Goal: Navigation & Orientation: Find specific page/section

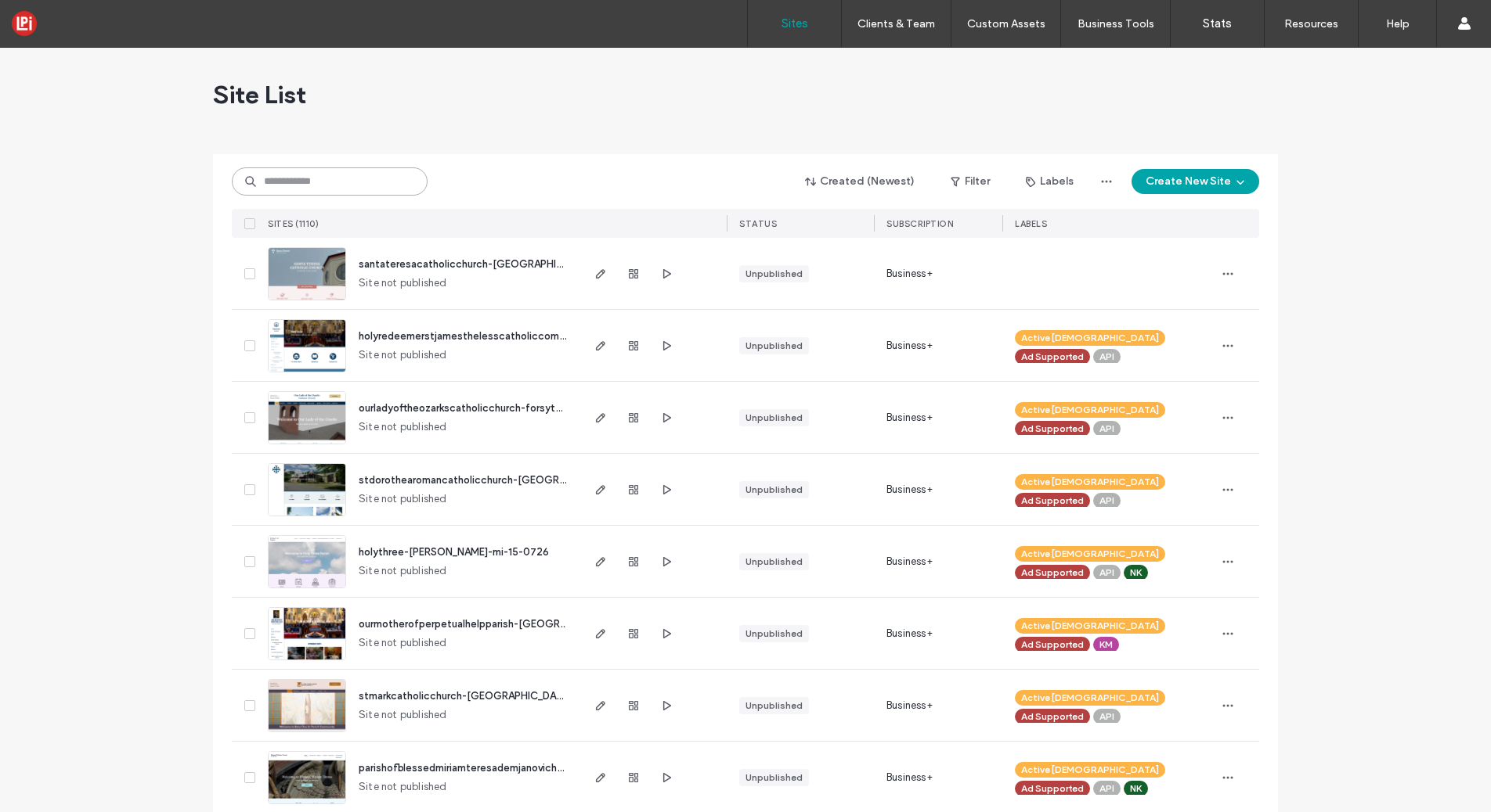
click at [357, 186] on input at bounding box center [330, 182] width 196 height 29
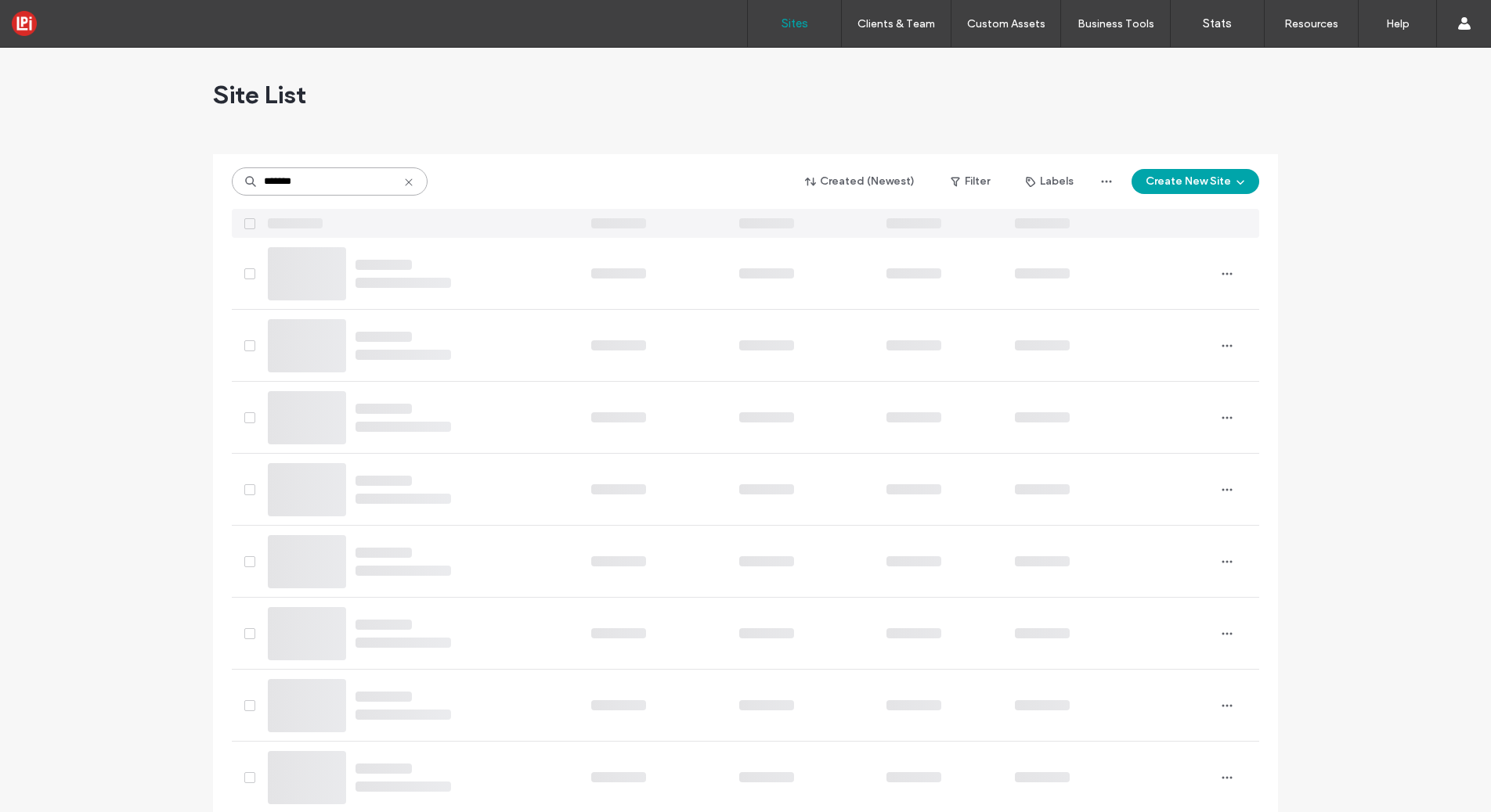
type input "*******"
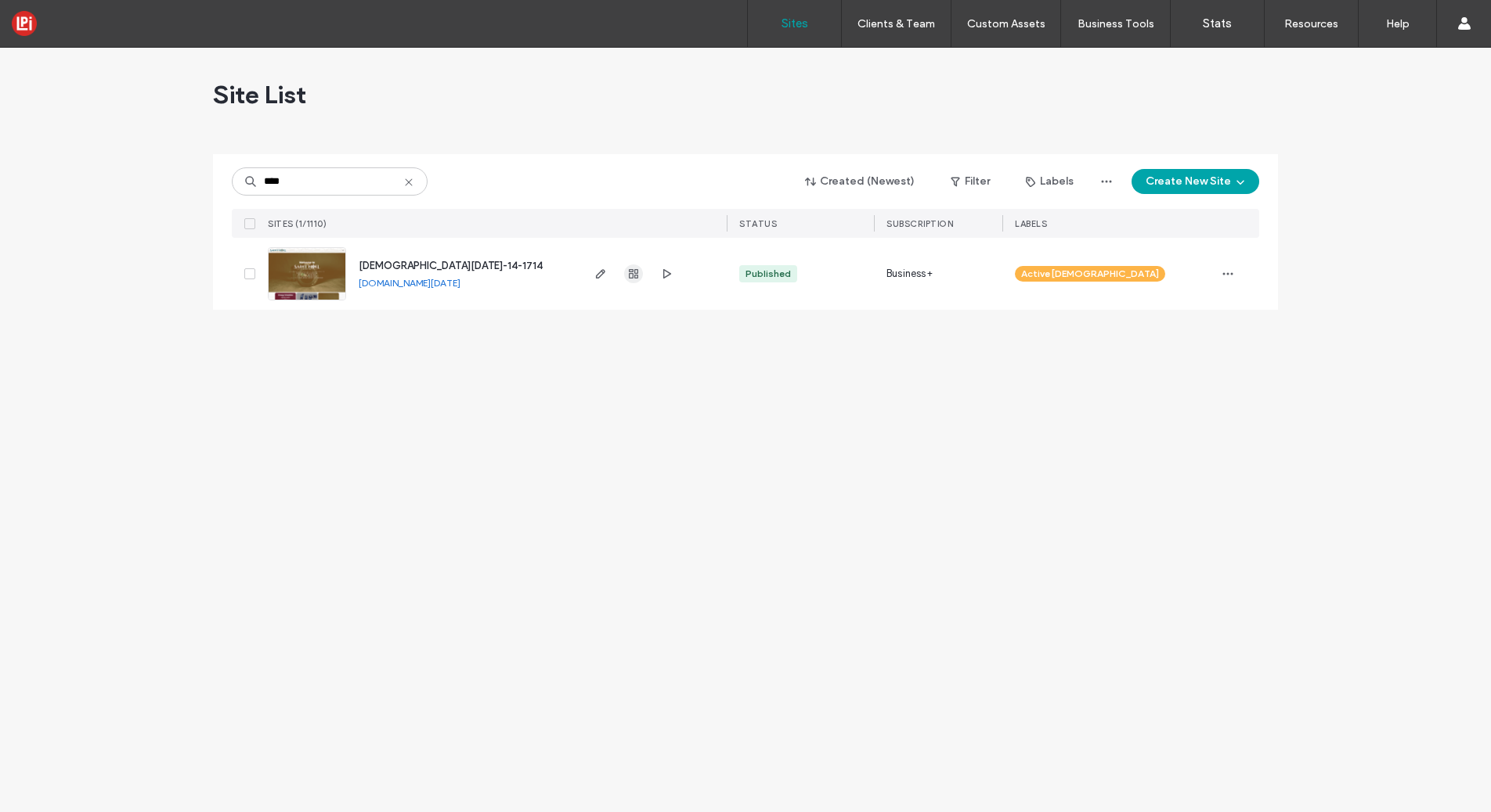
type input "****"
click at [637, 277] on use "button" at bounding box center [633, 273] width 9 height 9
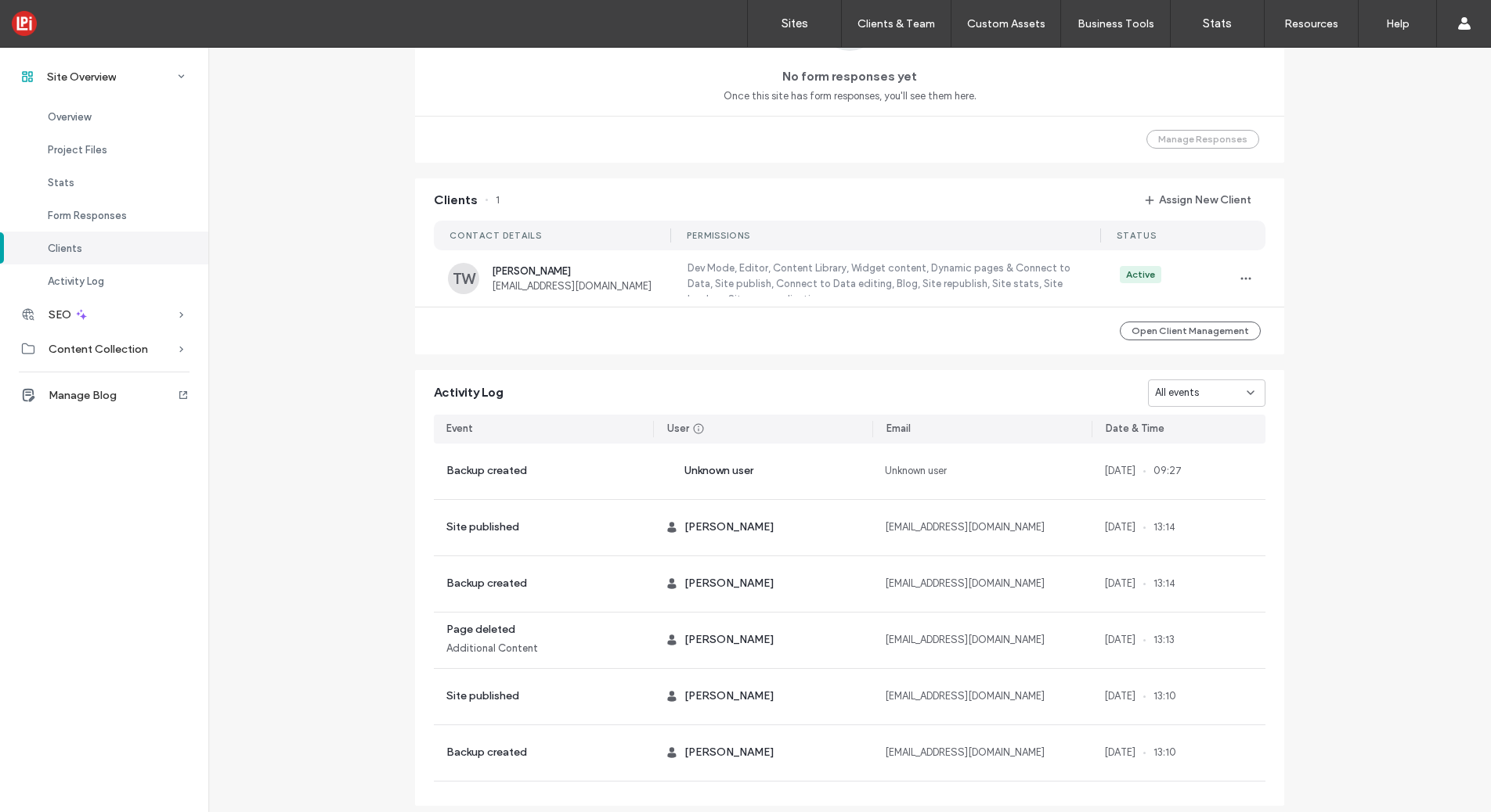
scroll to position [1200, 0]
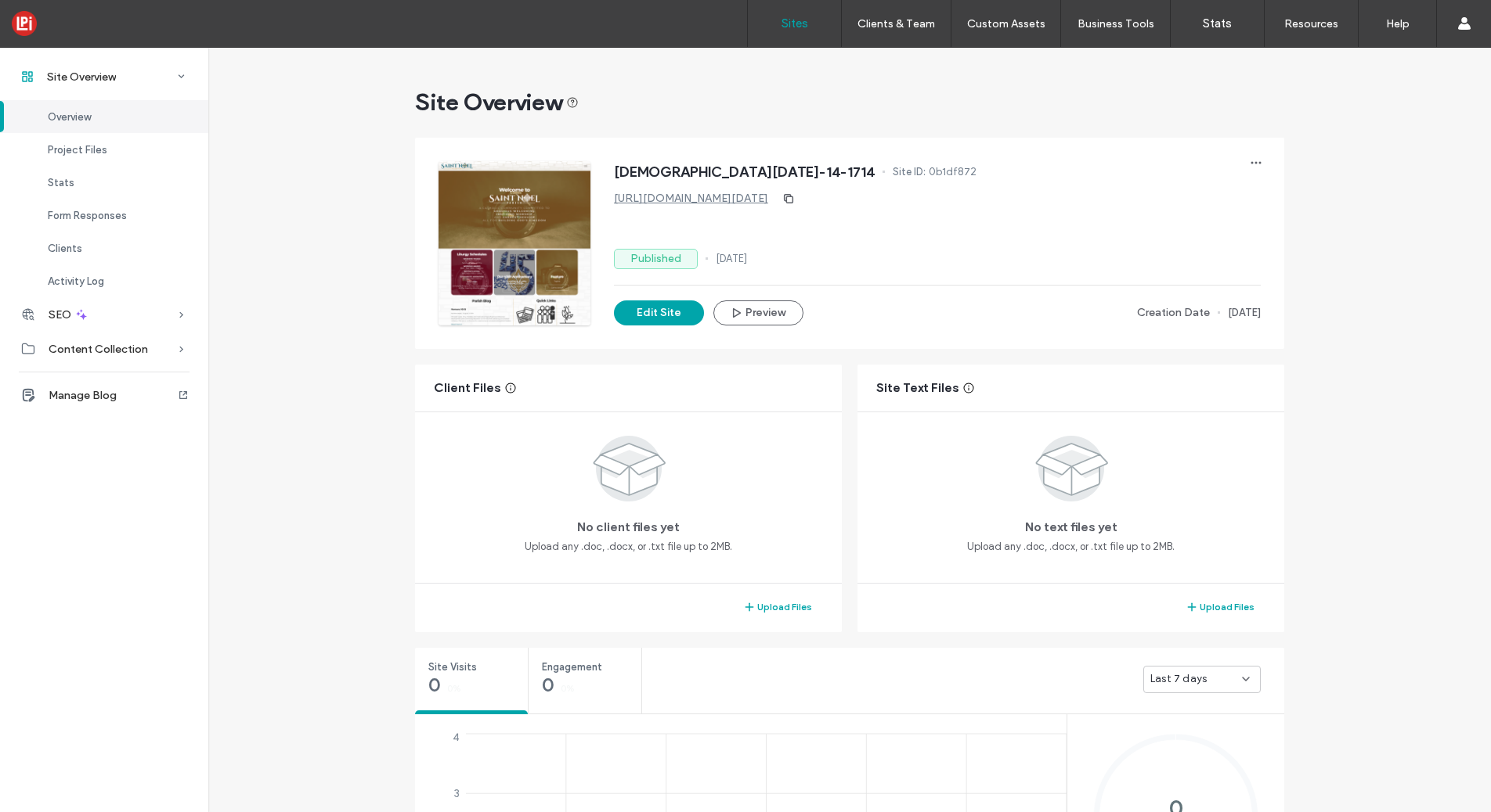
click at [791, 22] on label "Sites" at bounding box center [795, 24] width 27 height 14
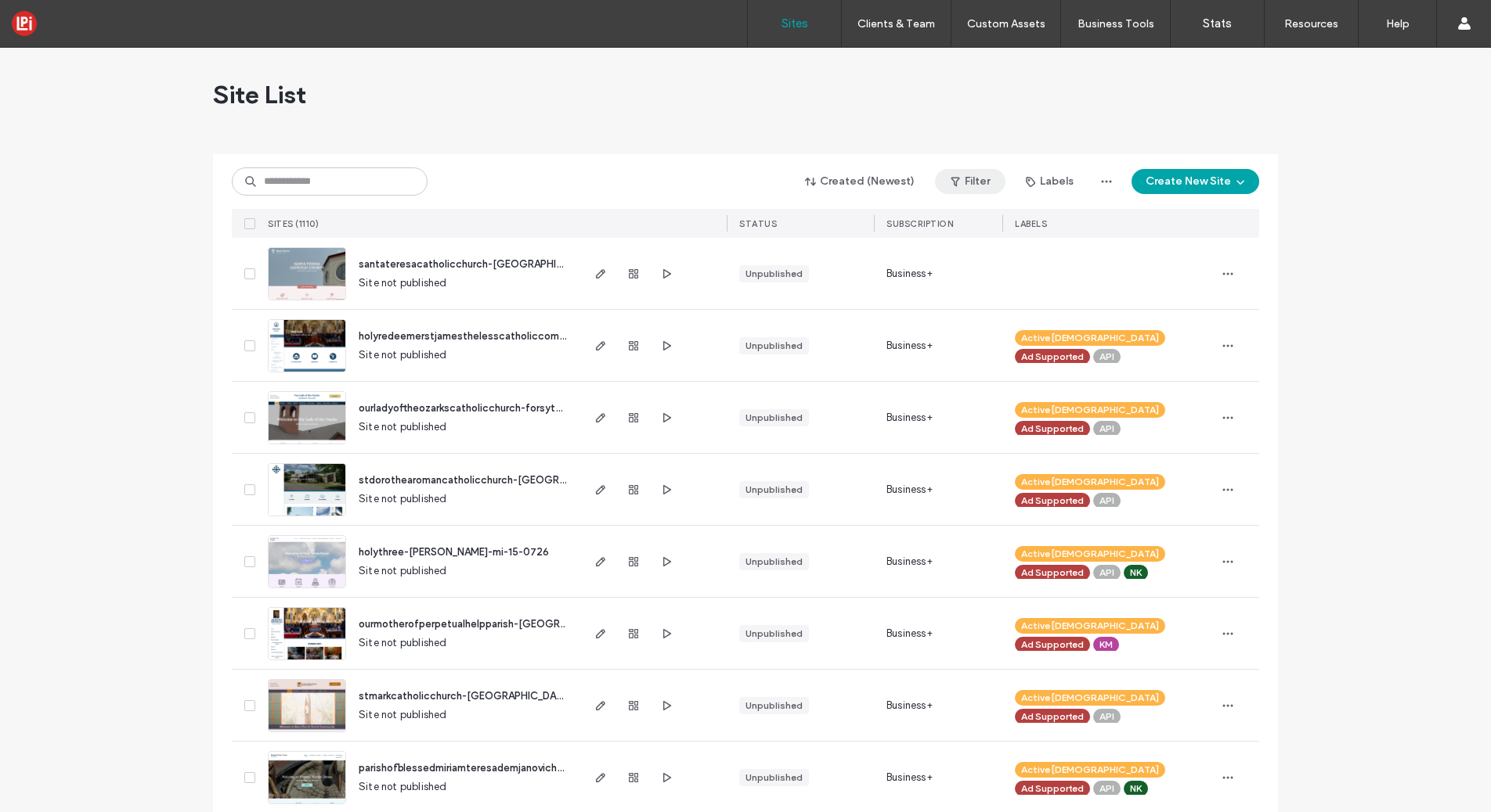
click at [965, 181] on button "Filter" at bounding box center [970, 182] width 71 height 25
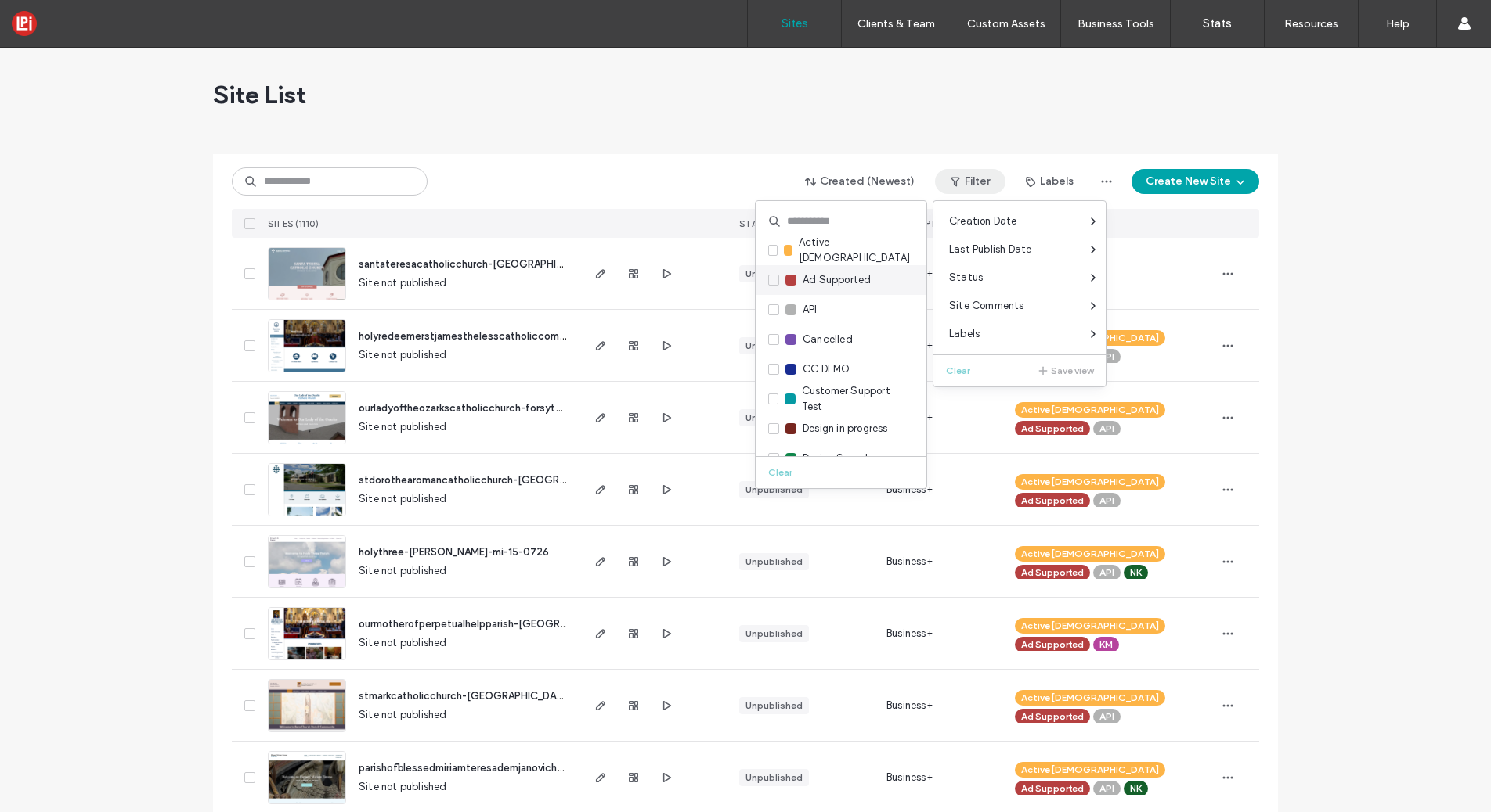
click at [773, 278] on icon at bounding box center [773, 280] width 6 height 5
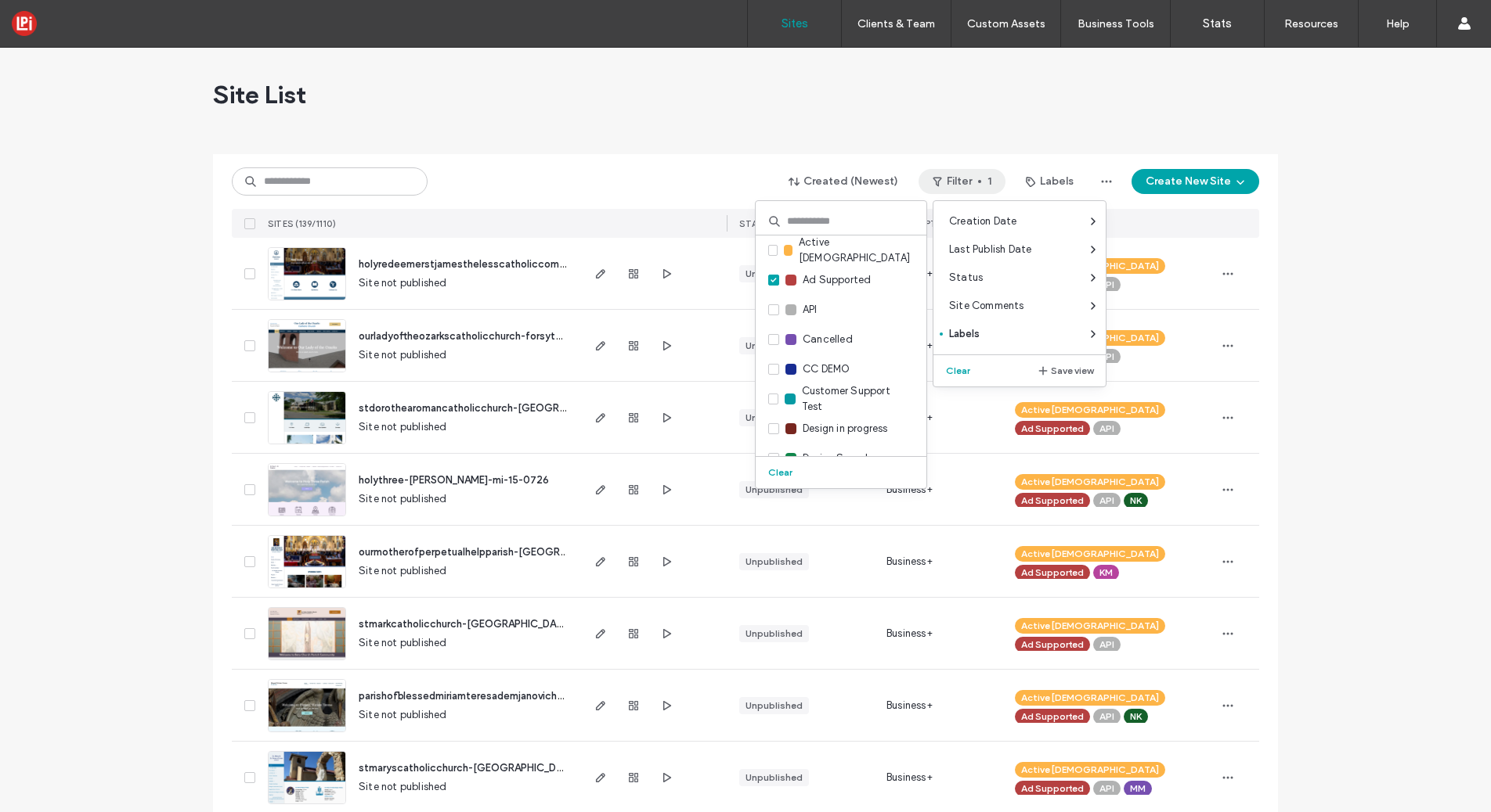
click at [775, 134] on div "Site List" at bounding box center [745, 95] width 1065 height 94
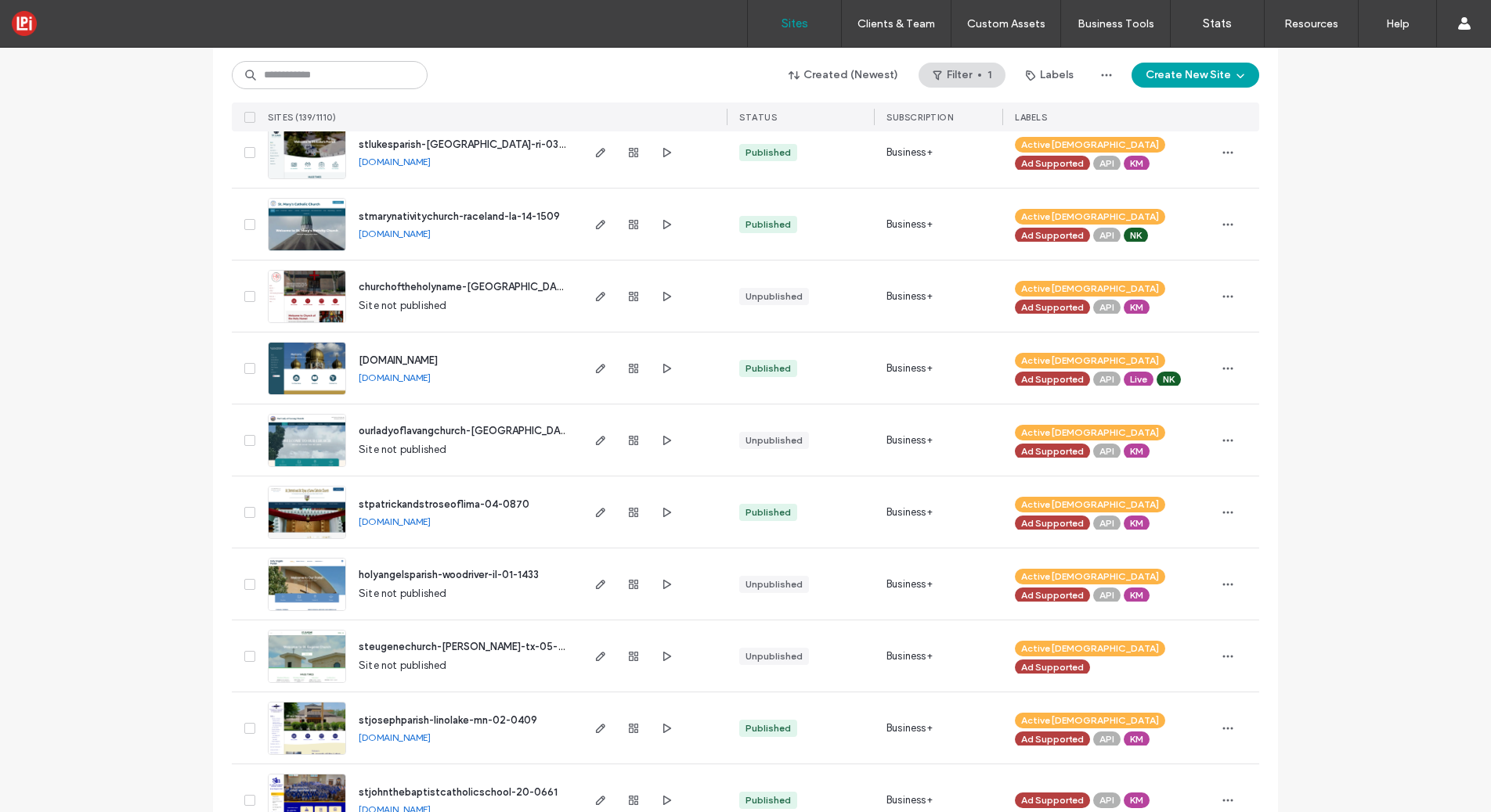
scroll to position [4371, 0]
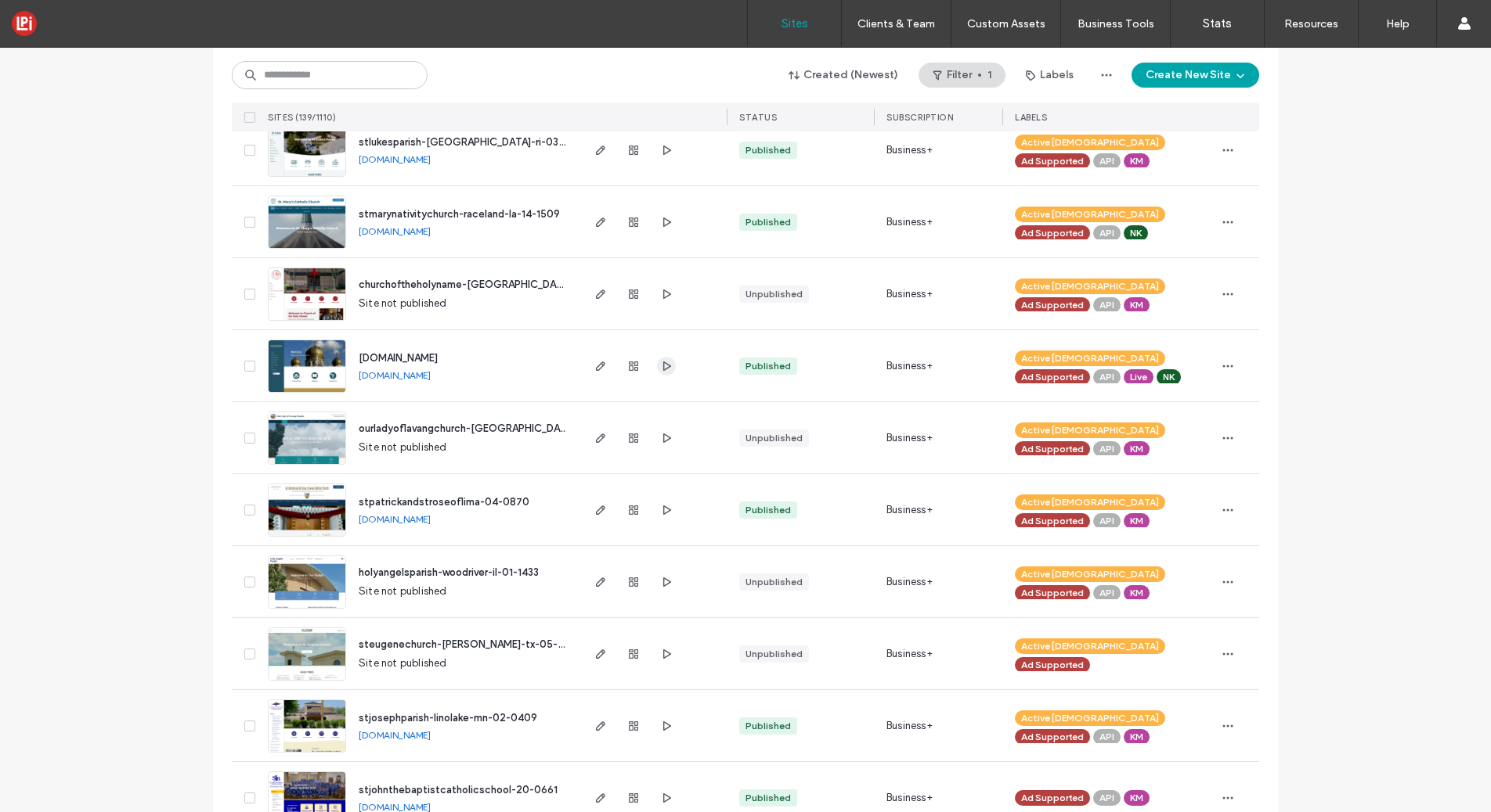
click at [660, 369] on icon "button" at bounding box center [666, 366] width 13 height 13
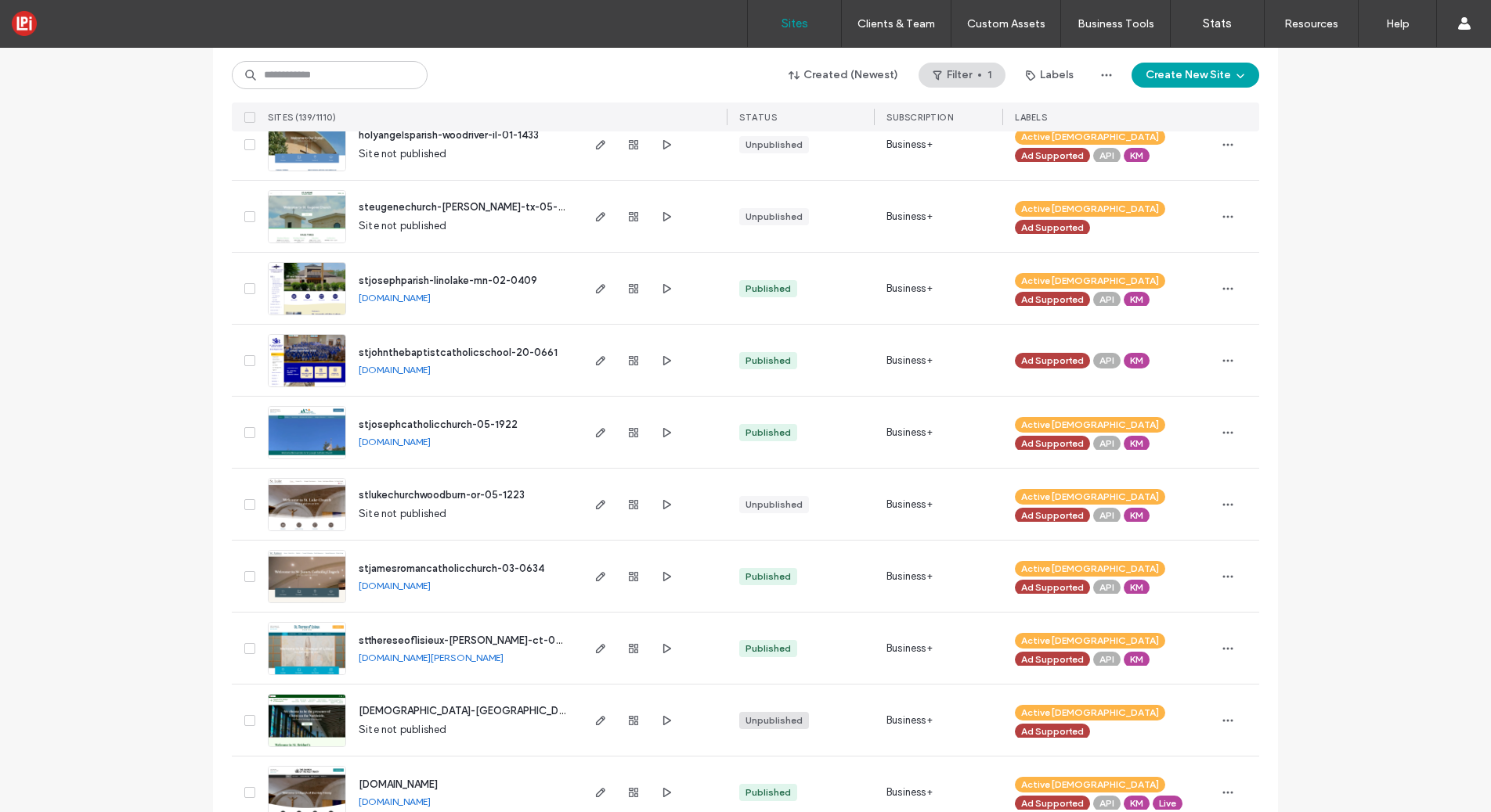
scroll to position [4881, 0]
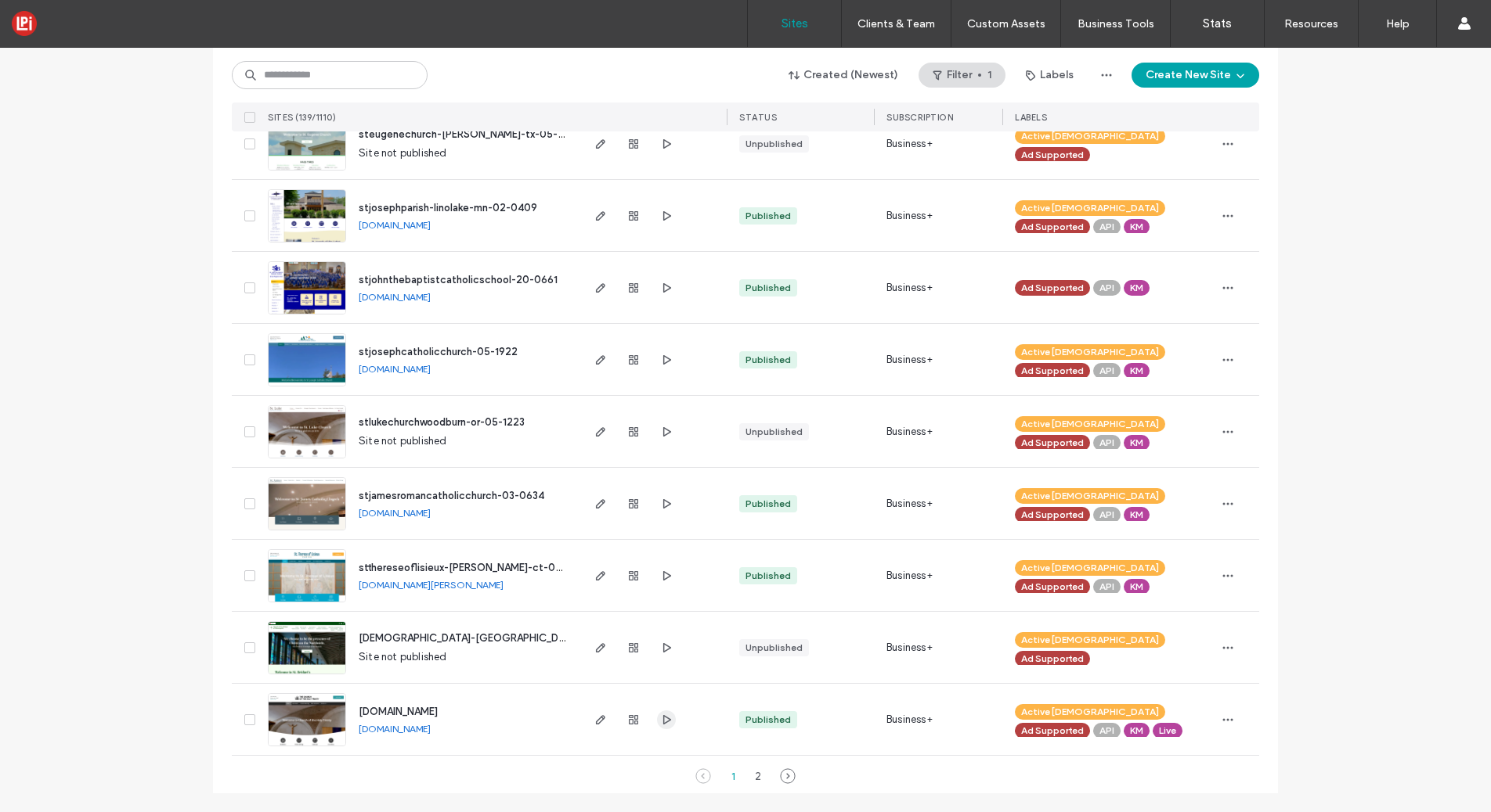
click at [667, 720] on span "button" at bounding box center [666, 720] width 19 height 18
click at [753, 779] on div "2" at bounding box center [758, 776] width 19 height 18
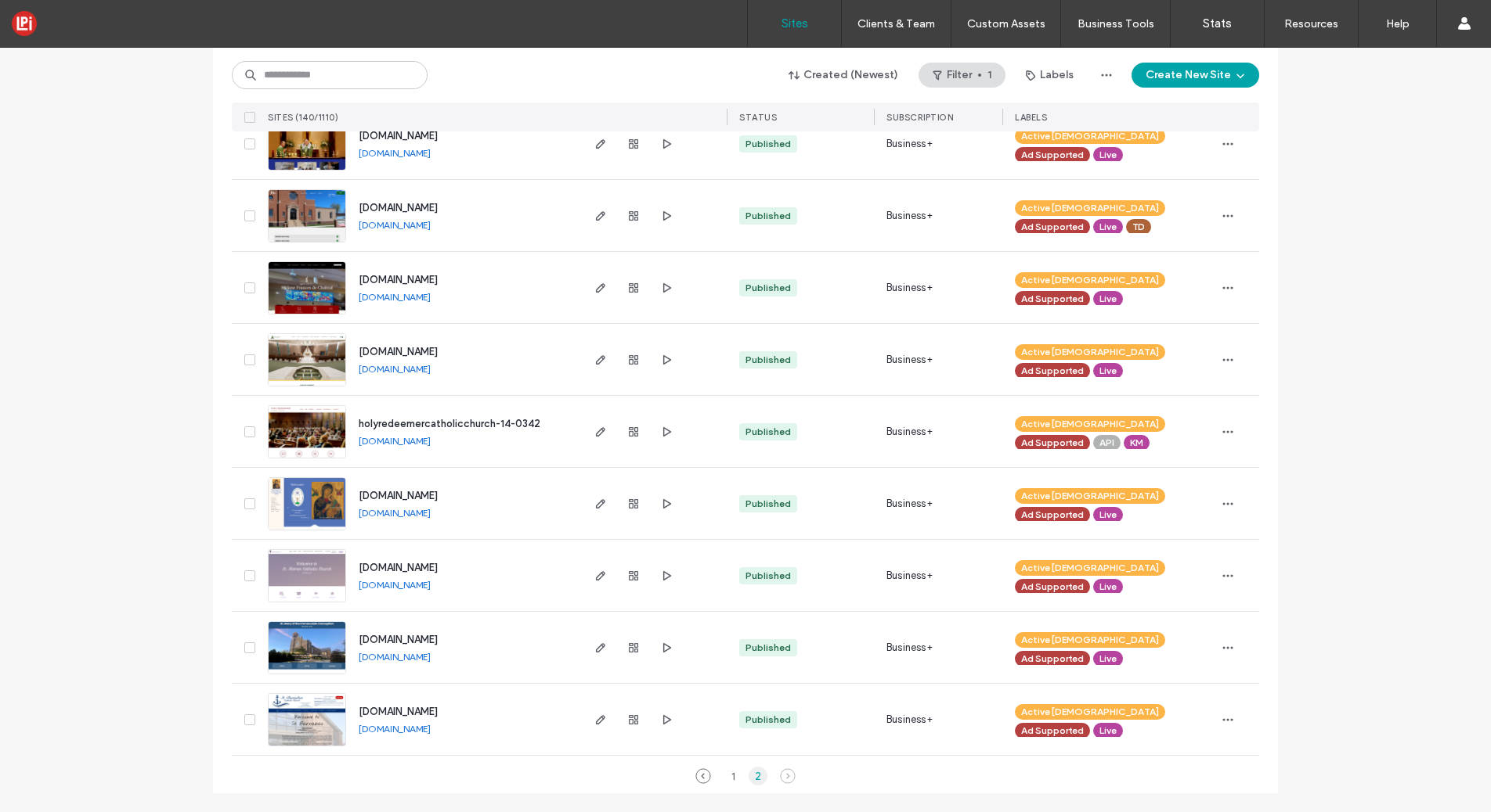
scroll to position [0, 0]
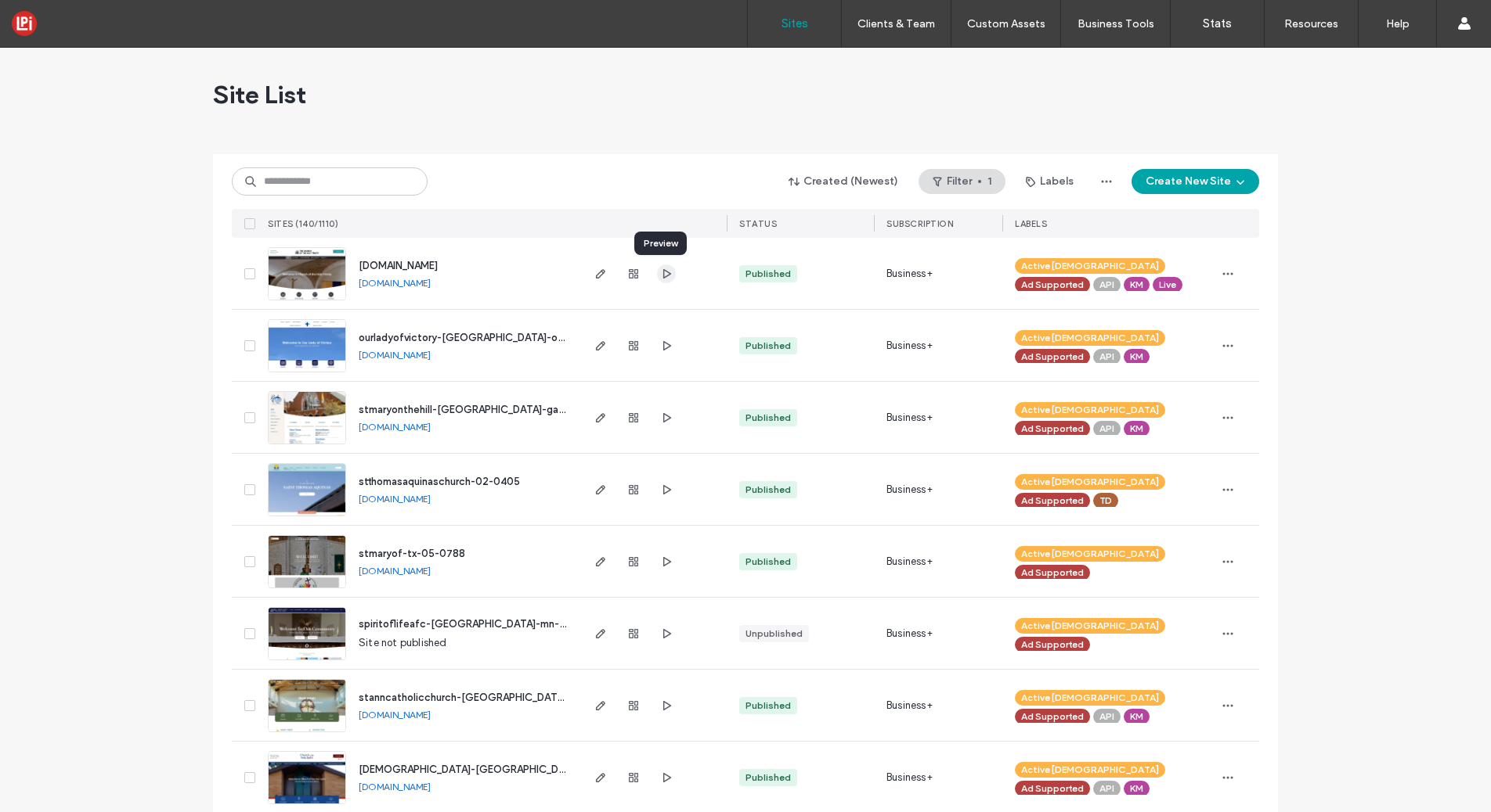
click at [660, 277] on icon "button" at bounding box center [666, 273] width 13 height 13
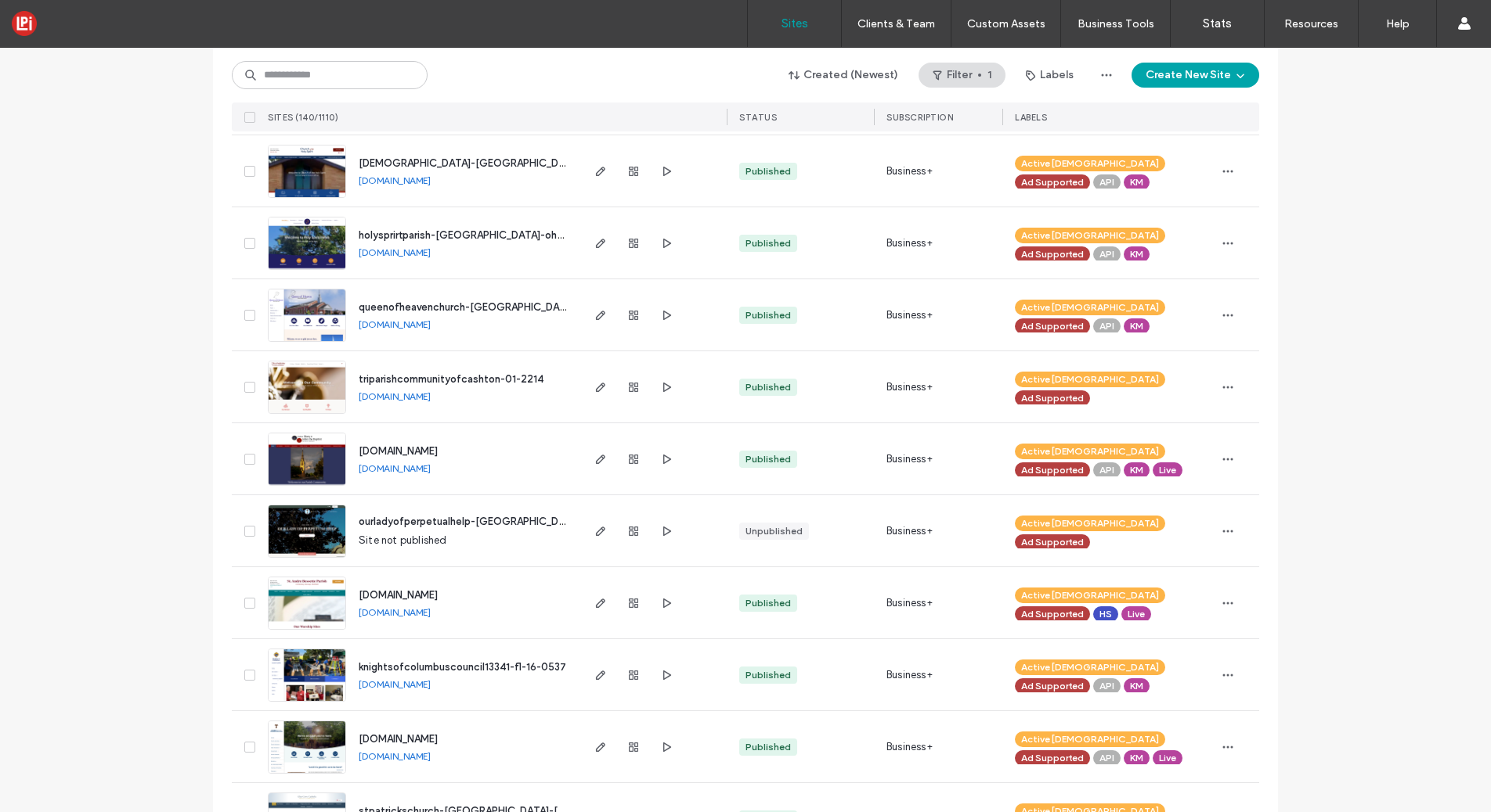
scroll to position [608, 0]
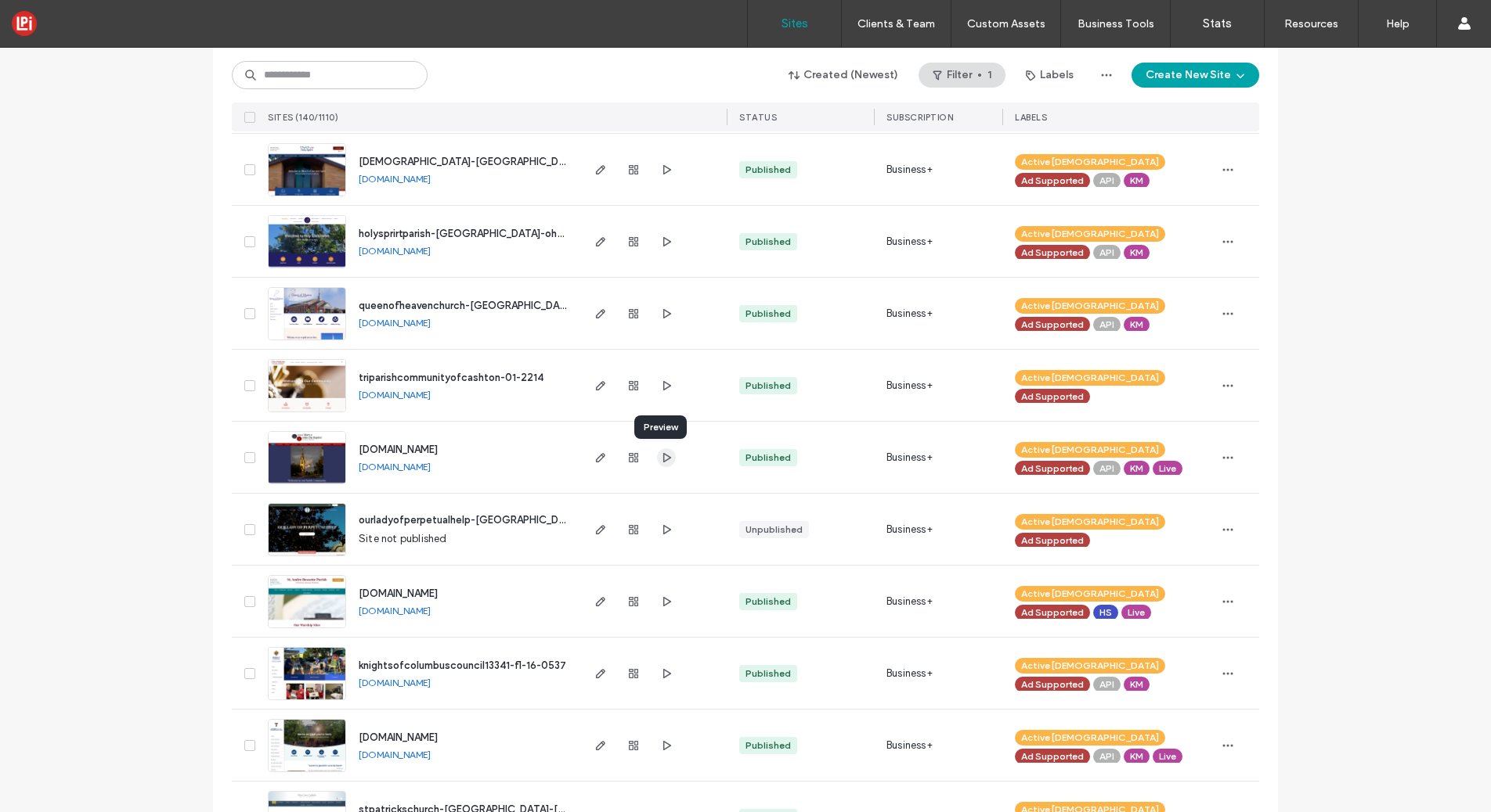
click at [664, 459] on use "button" at bounding box center [667, 456] width 8 height 9
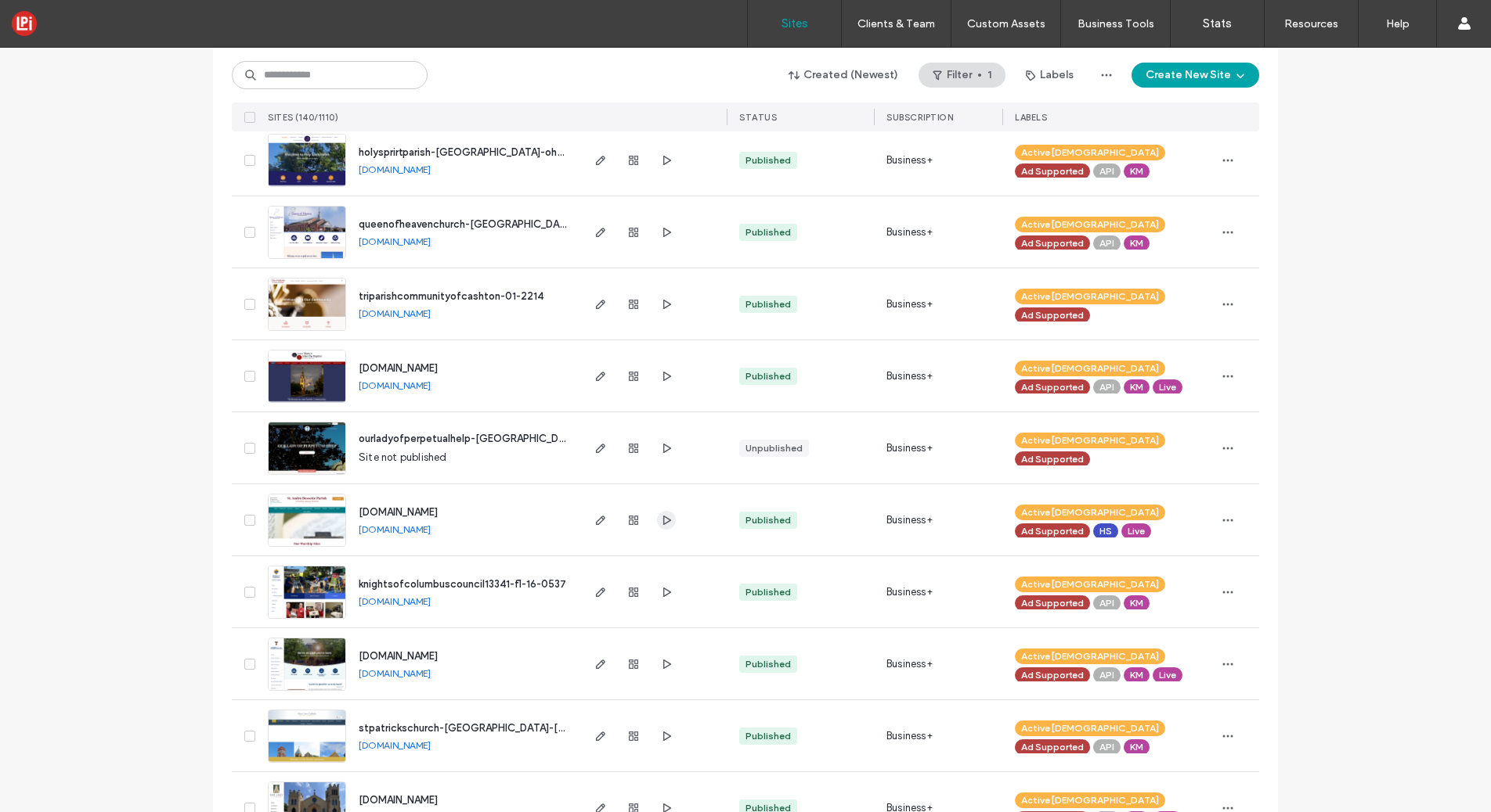
scroll to position [697, 0]
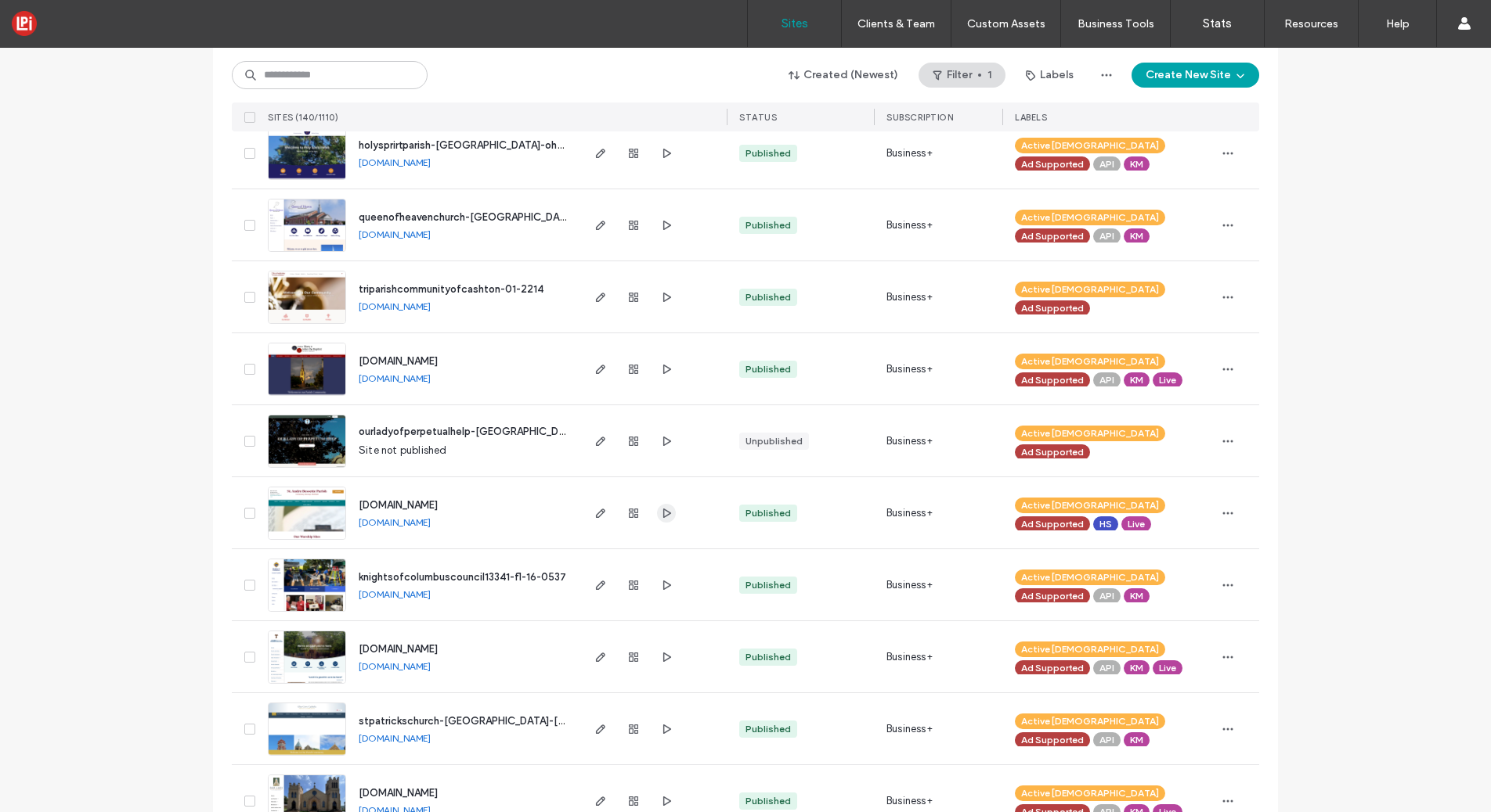
click at [663, 516] on icon "button" at bounding box center [666, 513] width 13 height 13
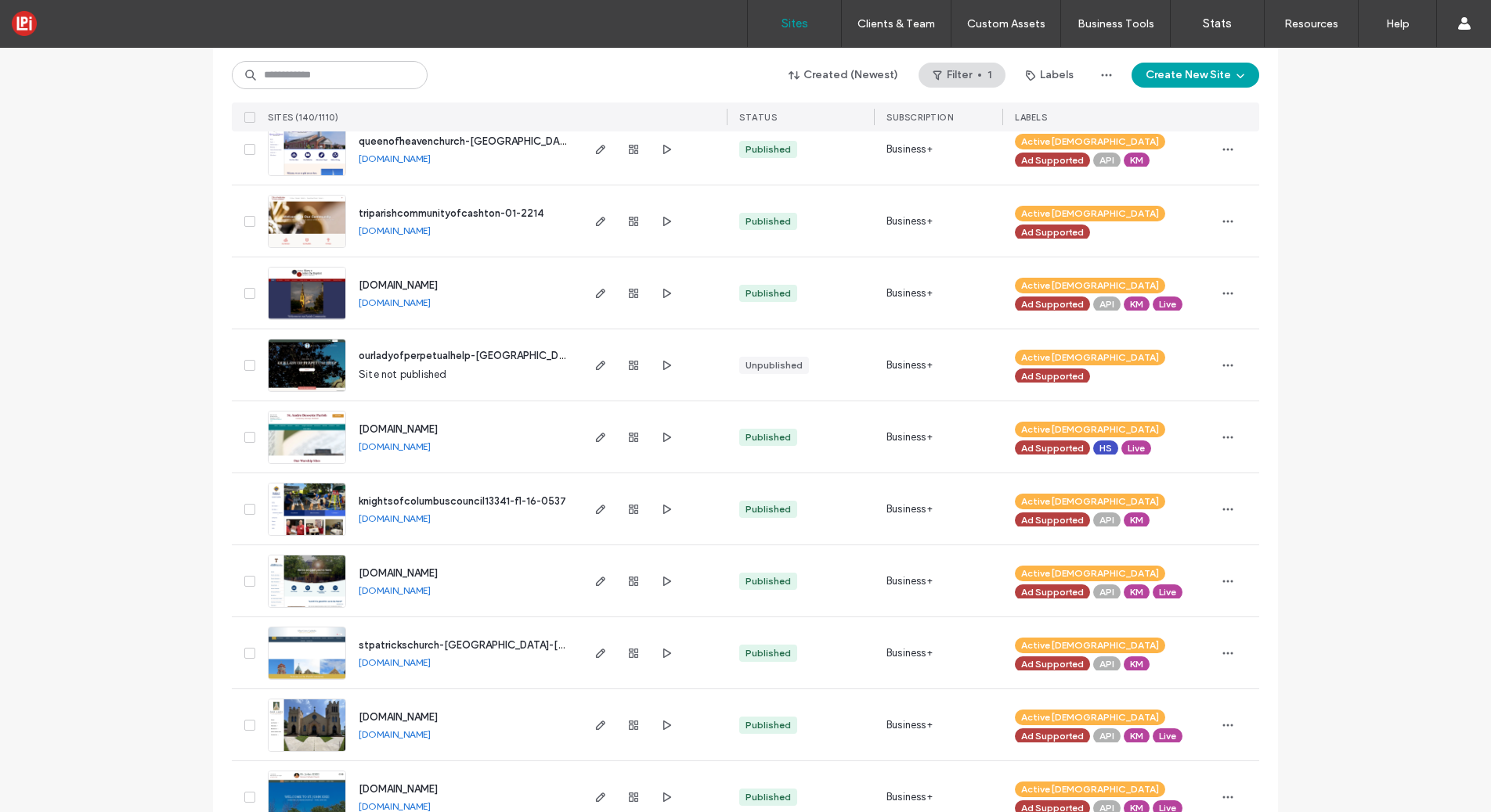
scroll to position [776, 0]
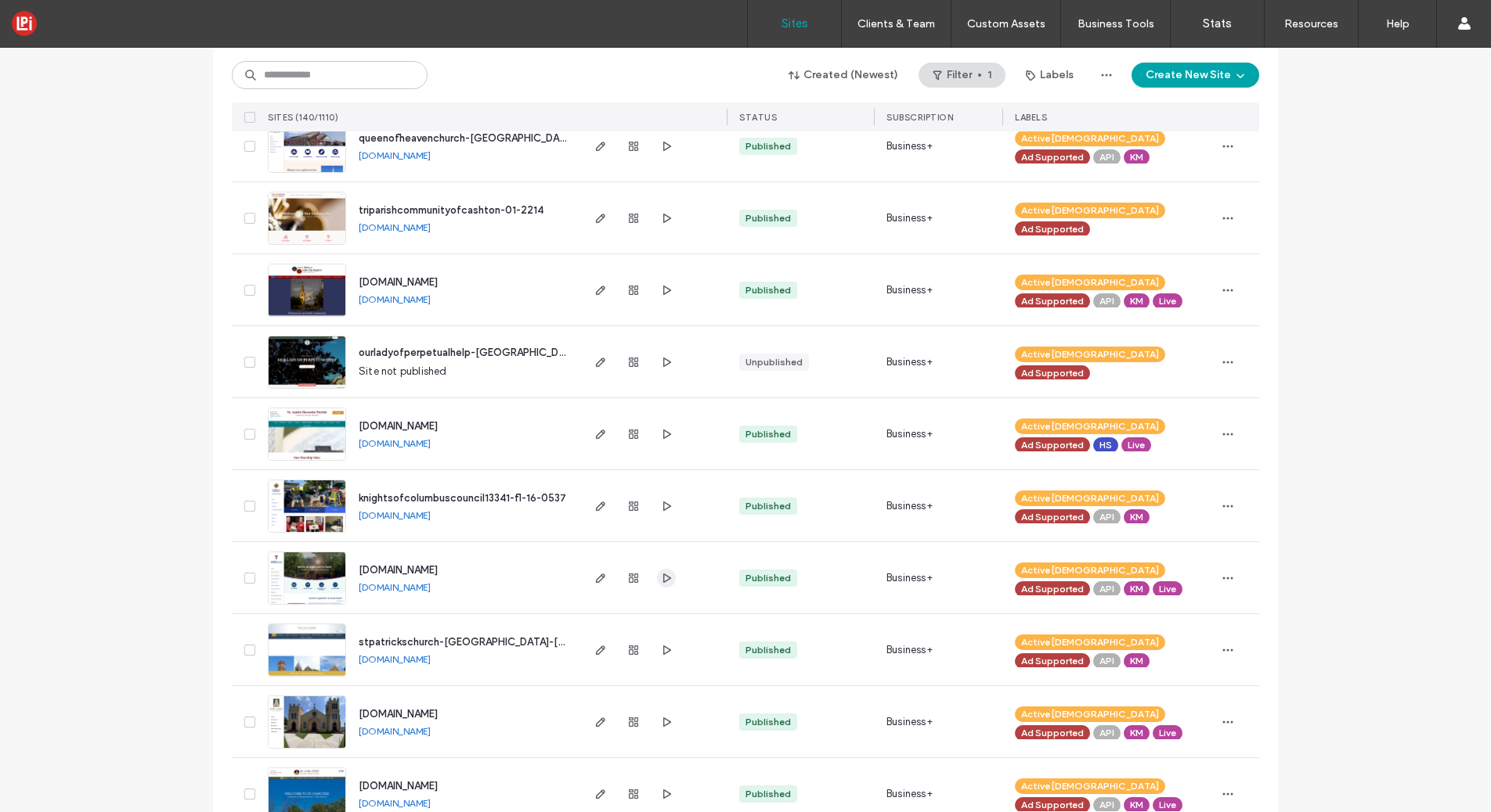
click at [661, 578] on icon "button" at bounding box center [666, 578] width 13 height 13
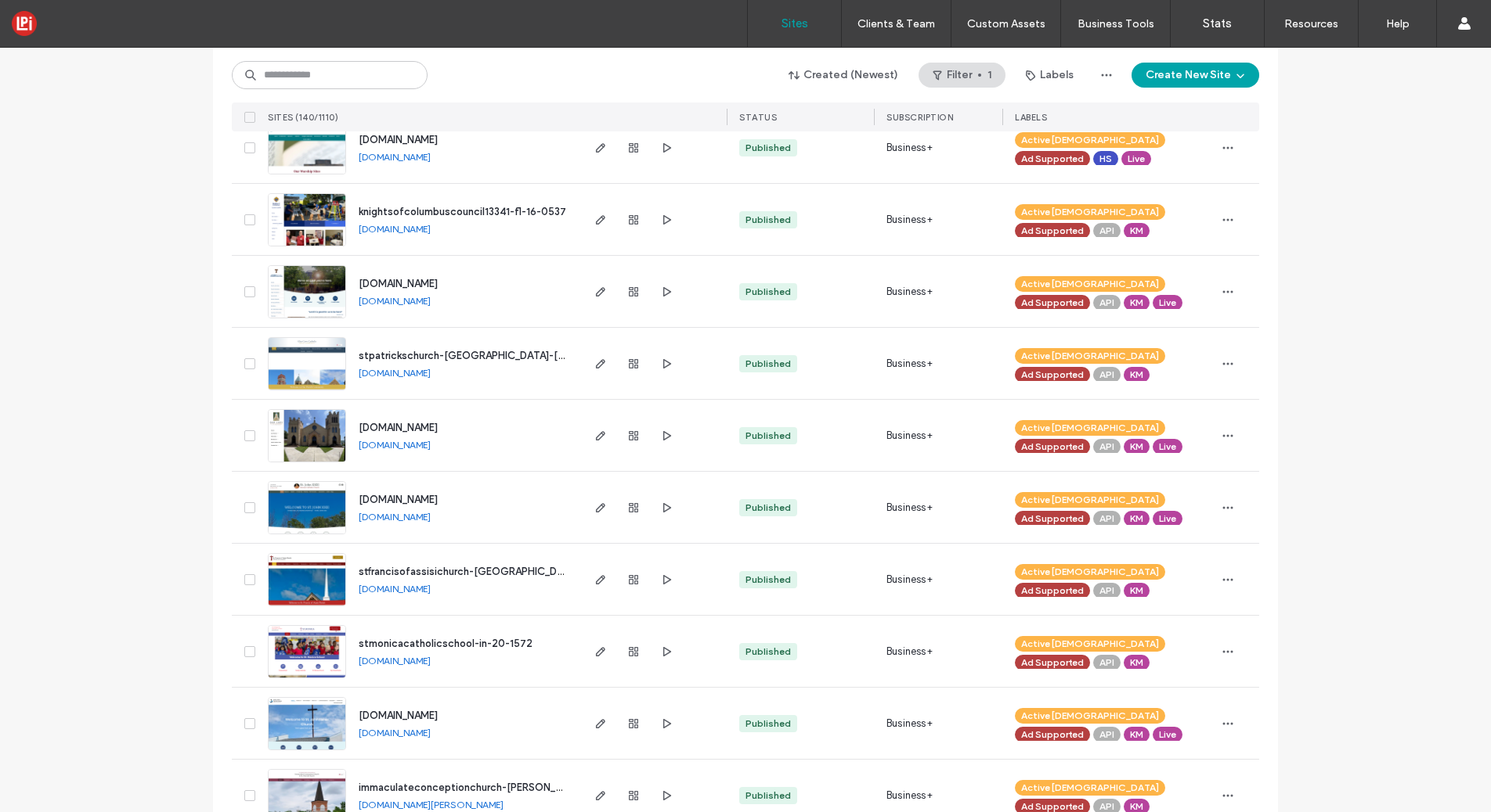
scroll to position [1068, 0]
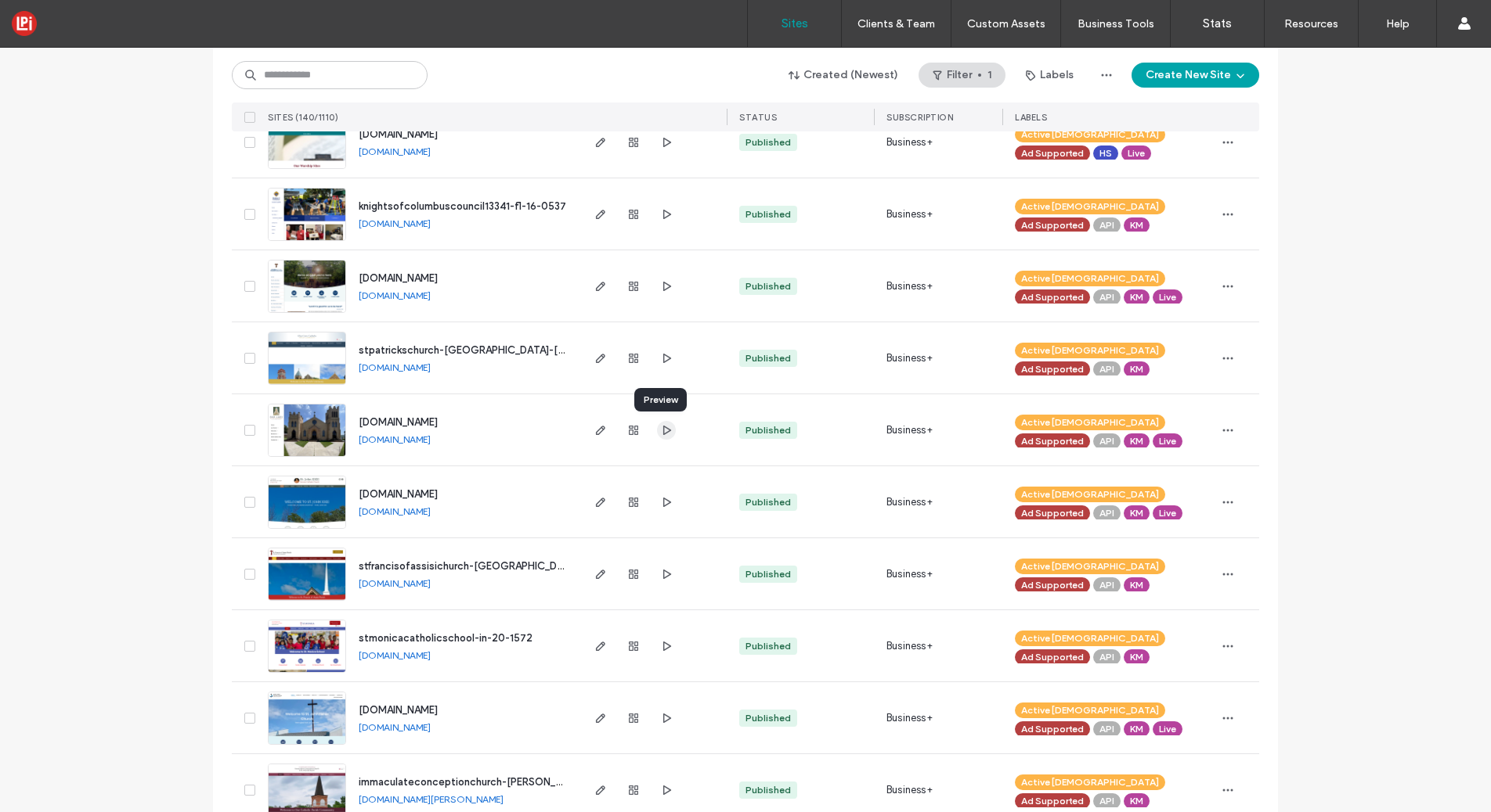
click at [664, 434] on icon "button" at bounding box center [666, 430] width 13 height 13
click at [664, 504] on use "button" at bounding box center [667, 501] width 8 height 9
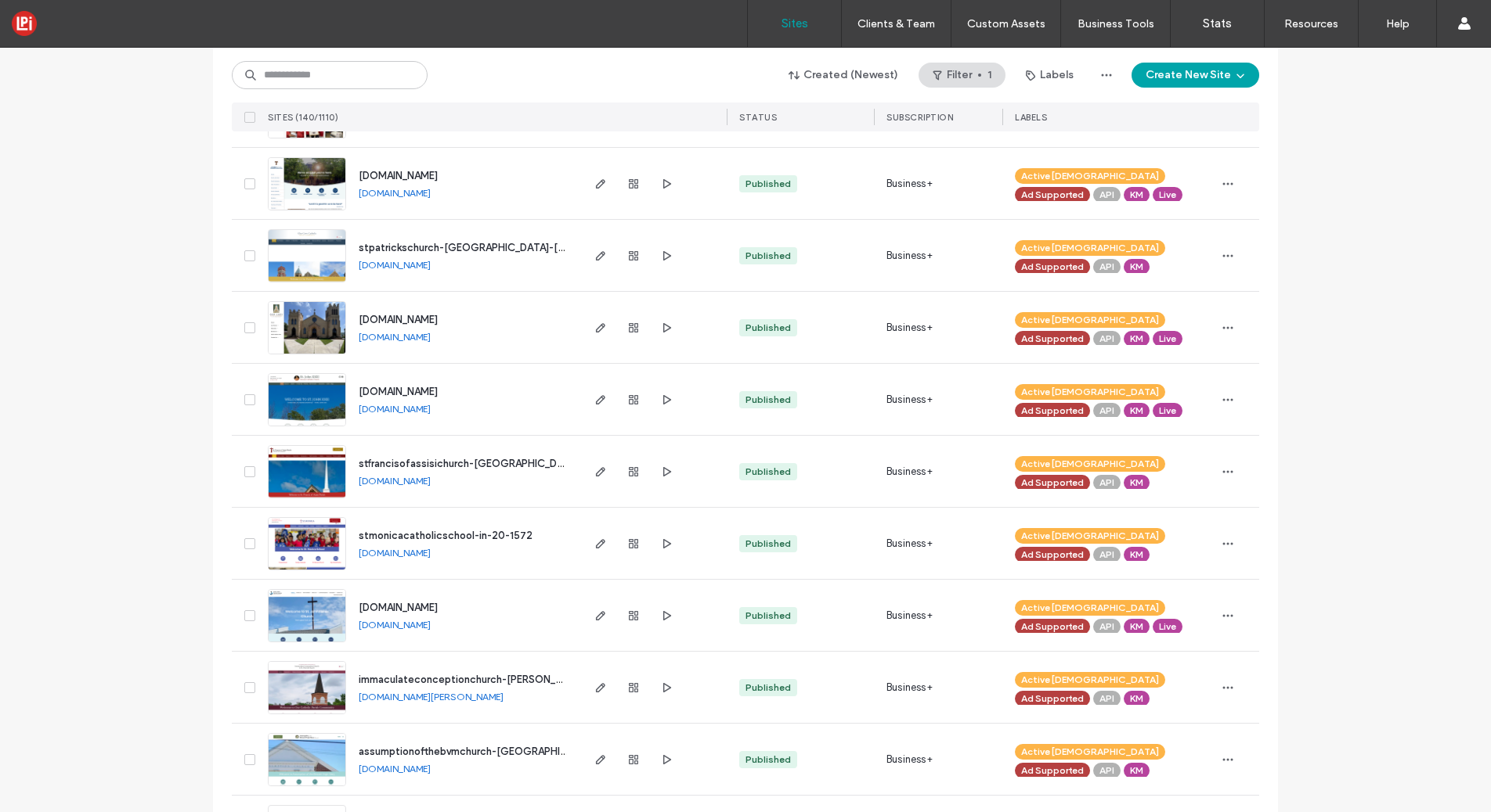
scroll to position [1171, 0]
click at [660, 612] on icon "button" at bounding box center [666, 614] width 13 height 13
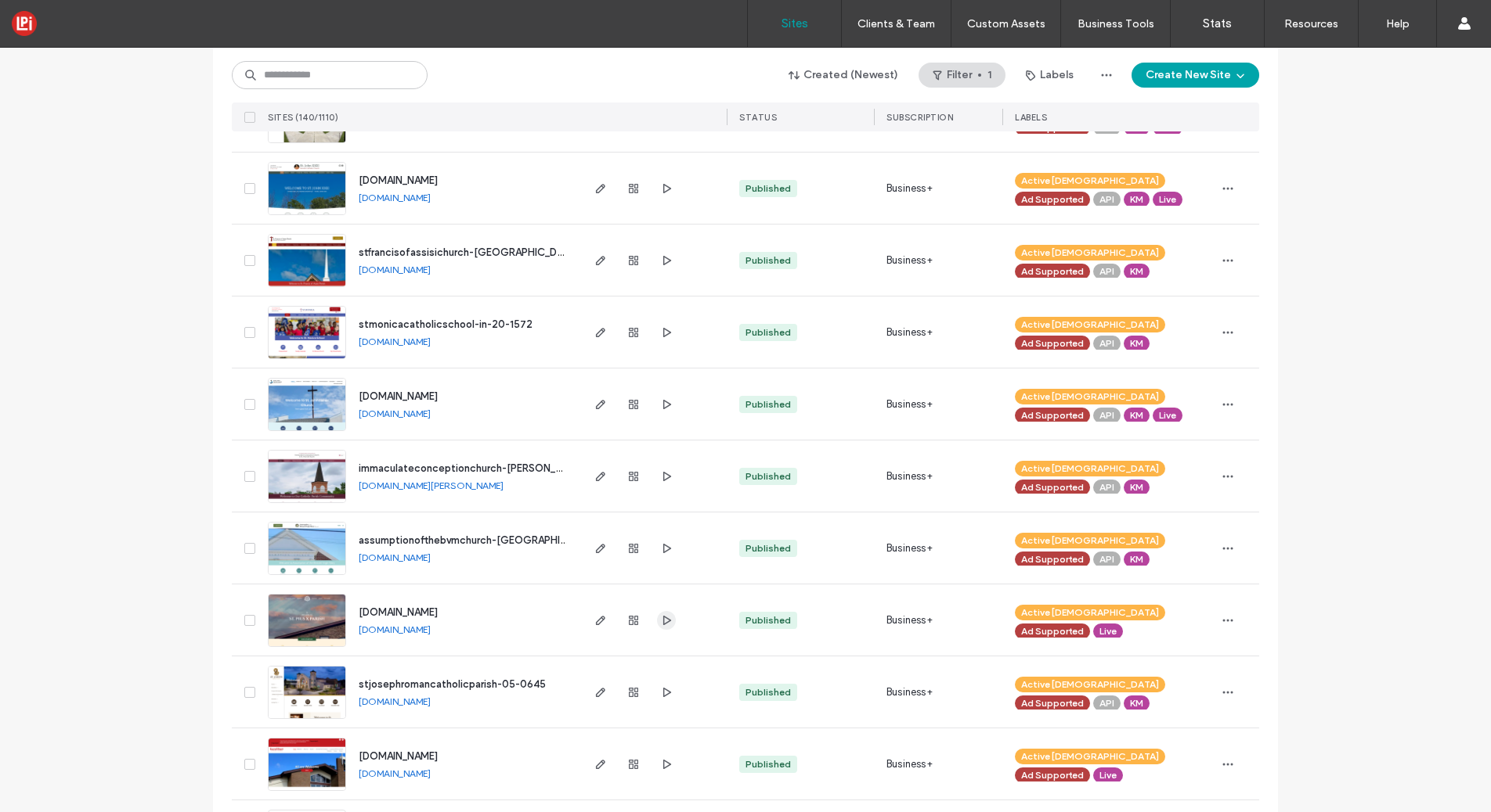
scroll to position [1390, 0]
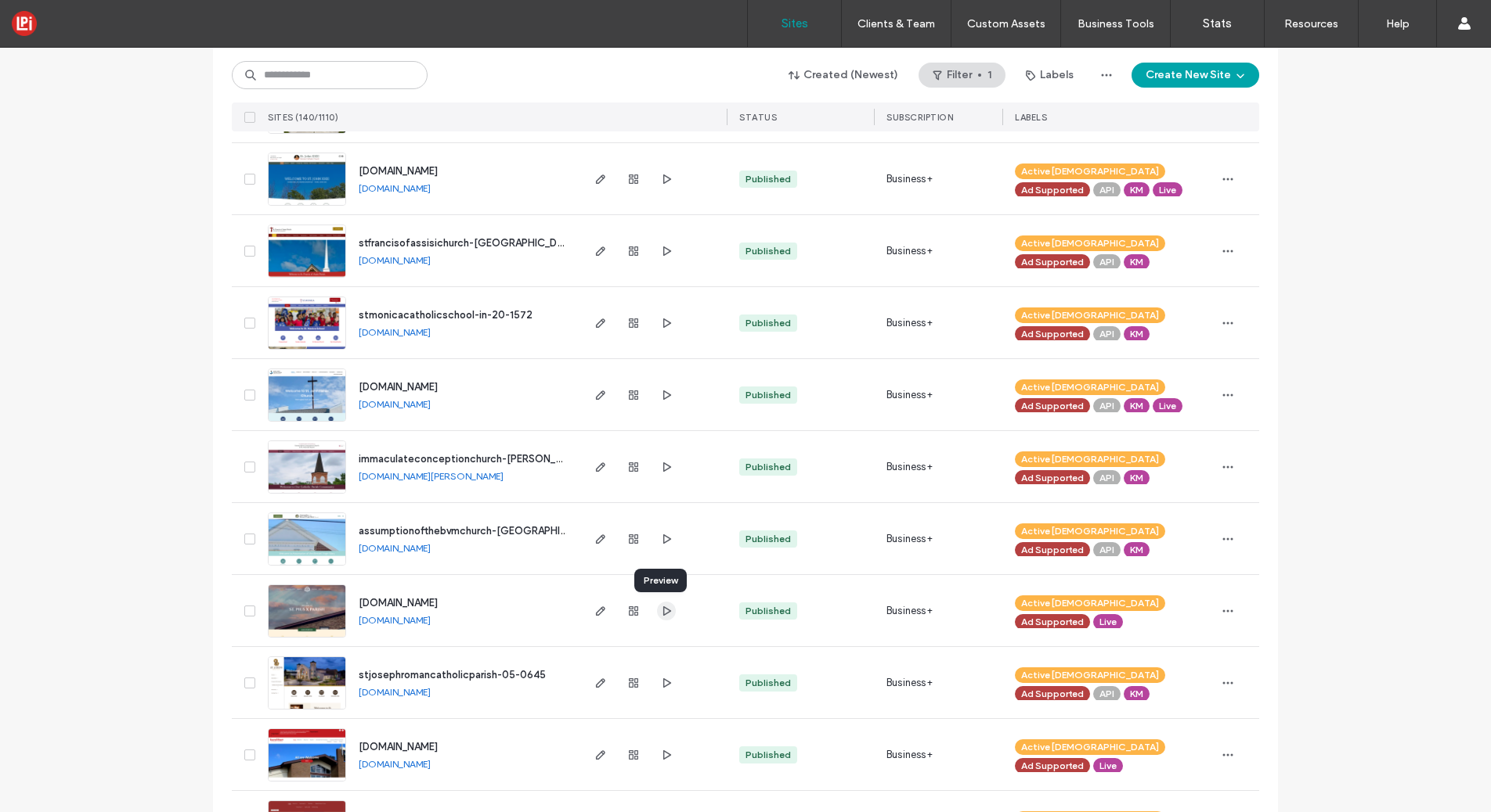
click at [661, 614] on icon "button" at bounding box center [666, 611] width 13 height 13
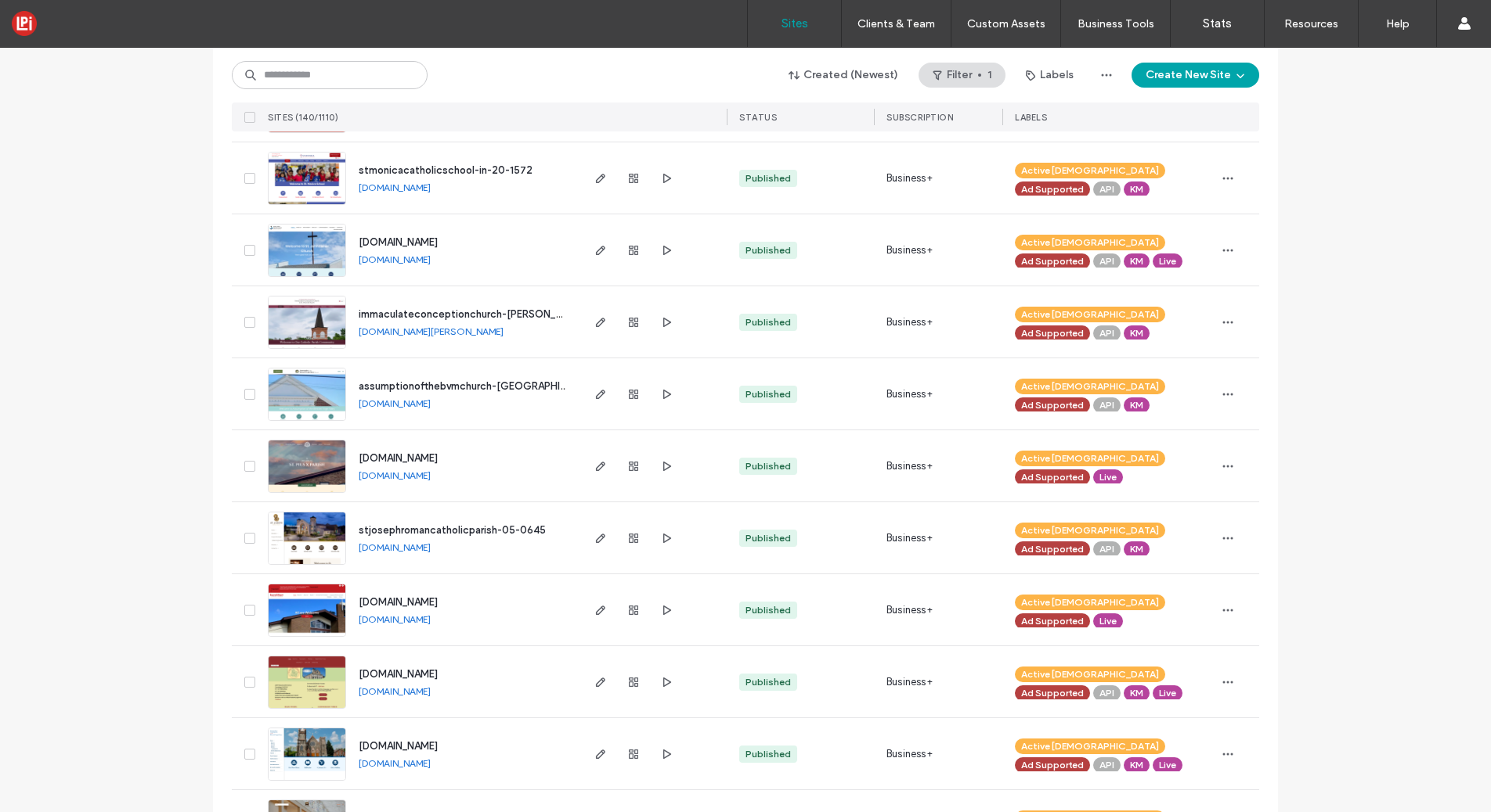
scroll to position [1540, 0]
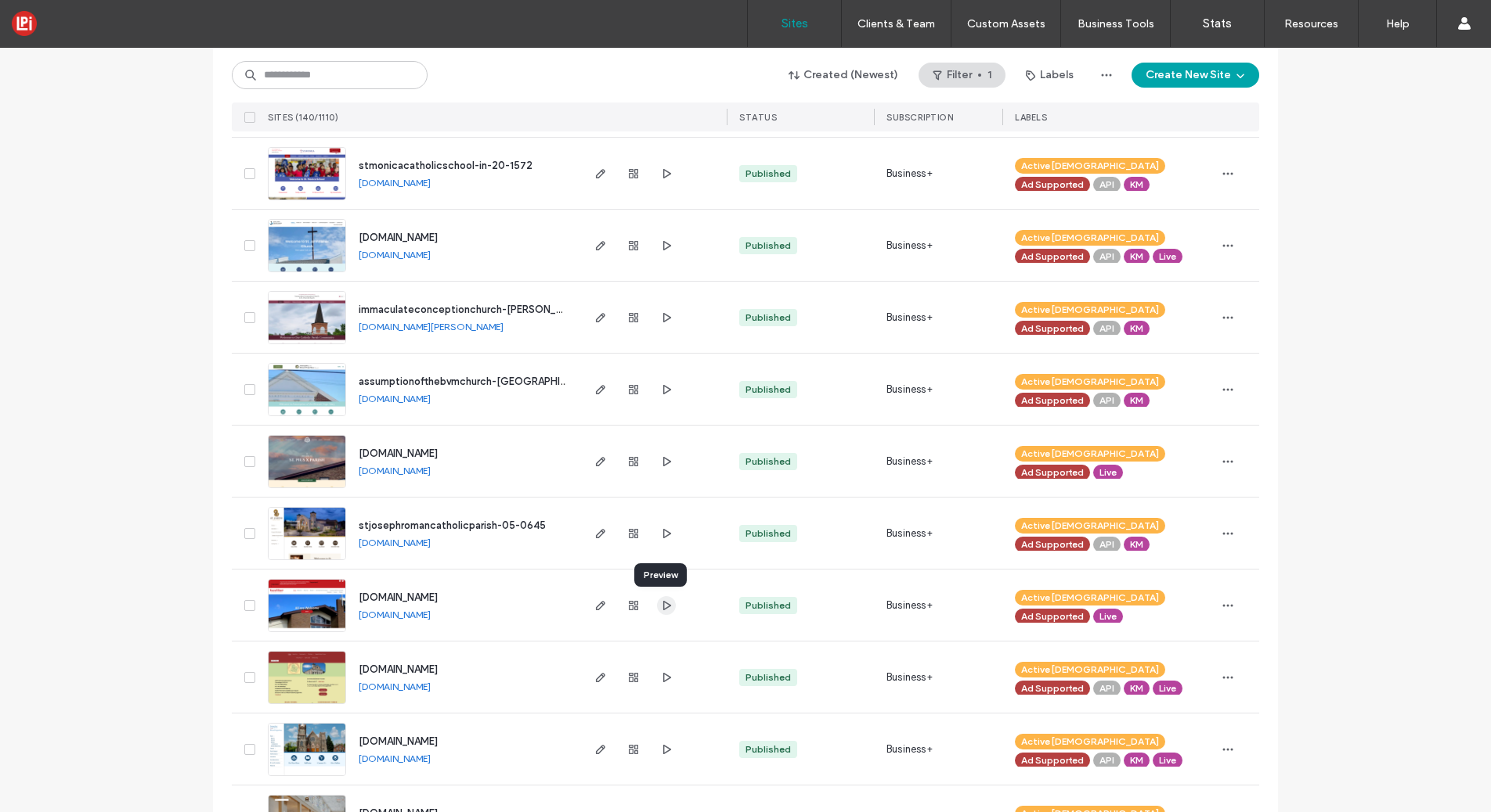
click at [660, 607] on icon "button" at bounding box center [666, 605] width 13 height 13
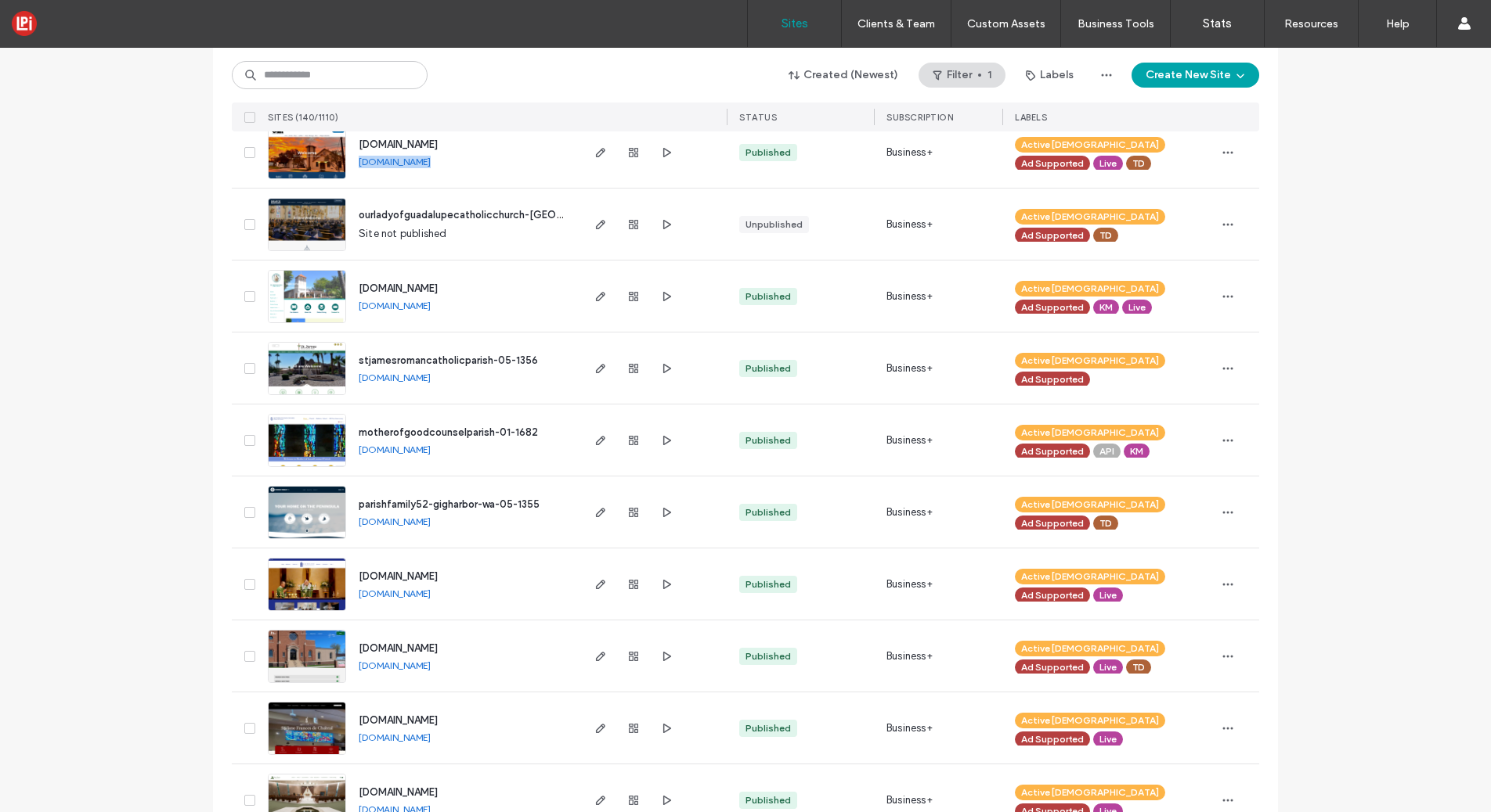
scroll to position [3690, 0]
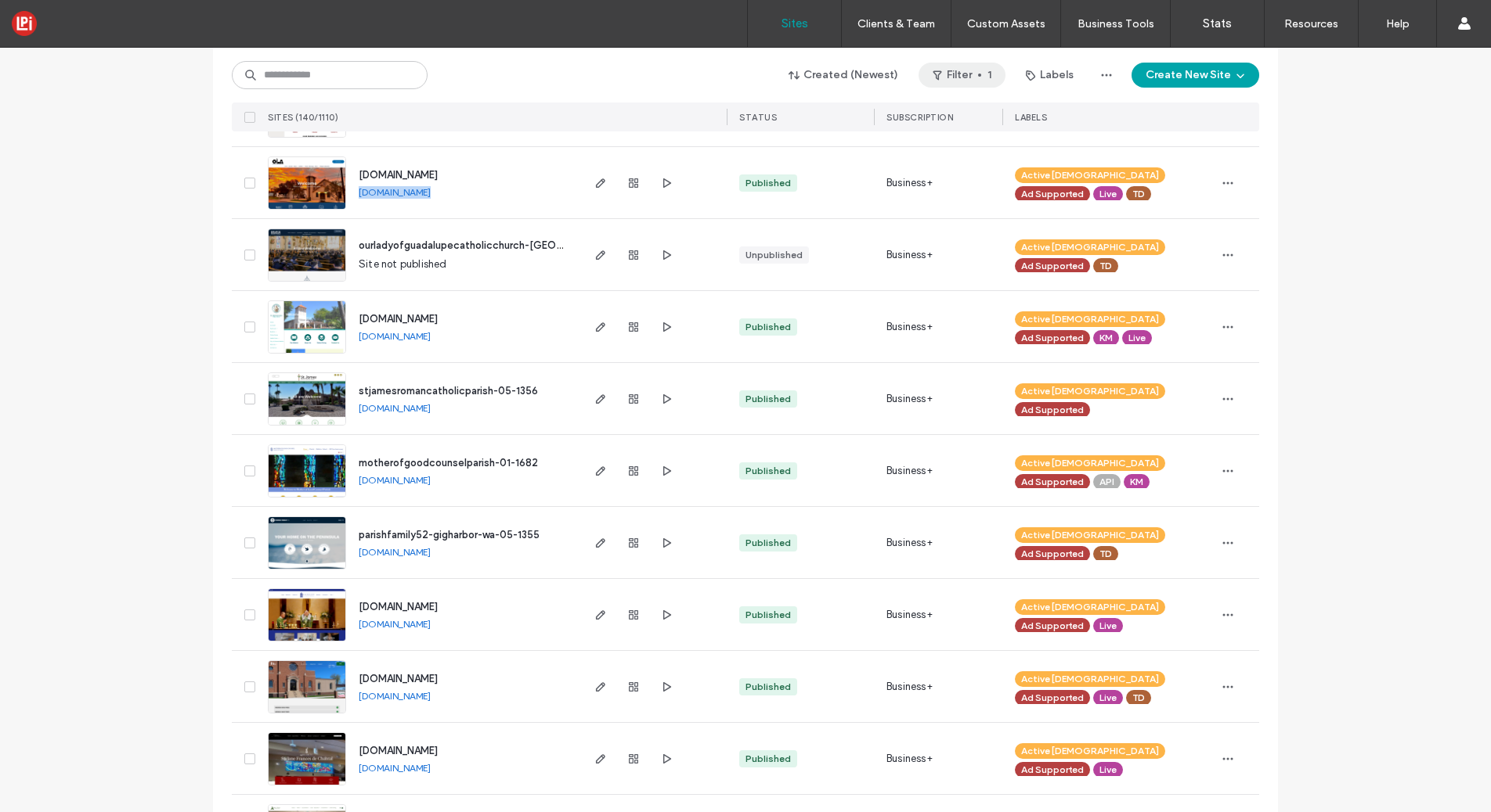
click at [938, 76] on icon "button" at bounding box center [937, 75] width 13 height 13
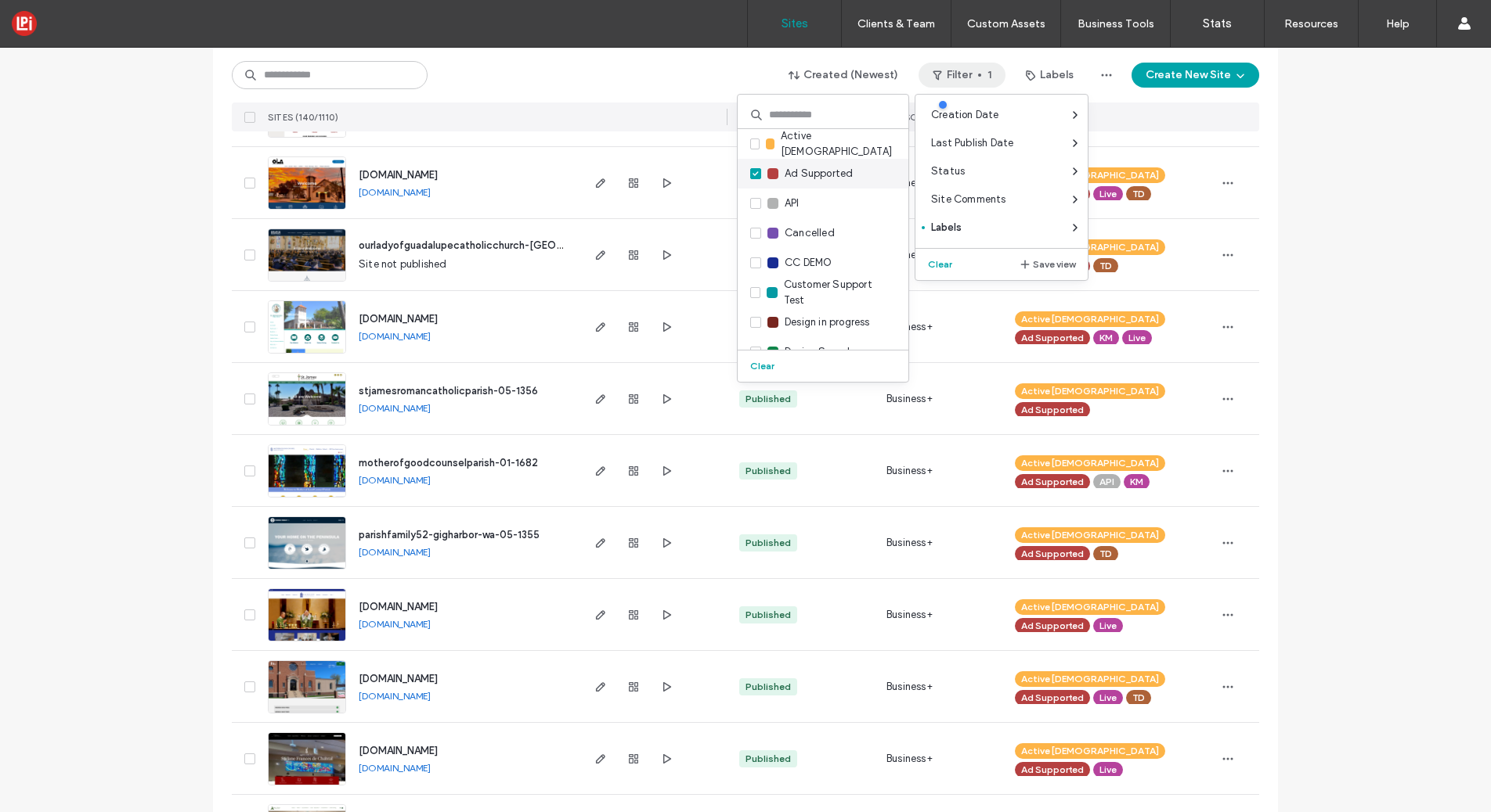
drag, startPoint x: 754, startPoint y: 173, endPoint x: 793, endPoint y: 185, distance: 40.8
click at [754, 173] on icon at bounding box center [755, 174] width 6 height 5
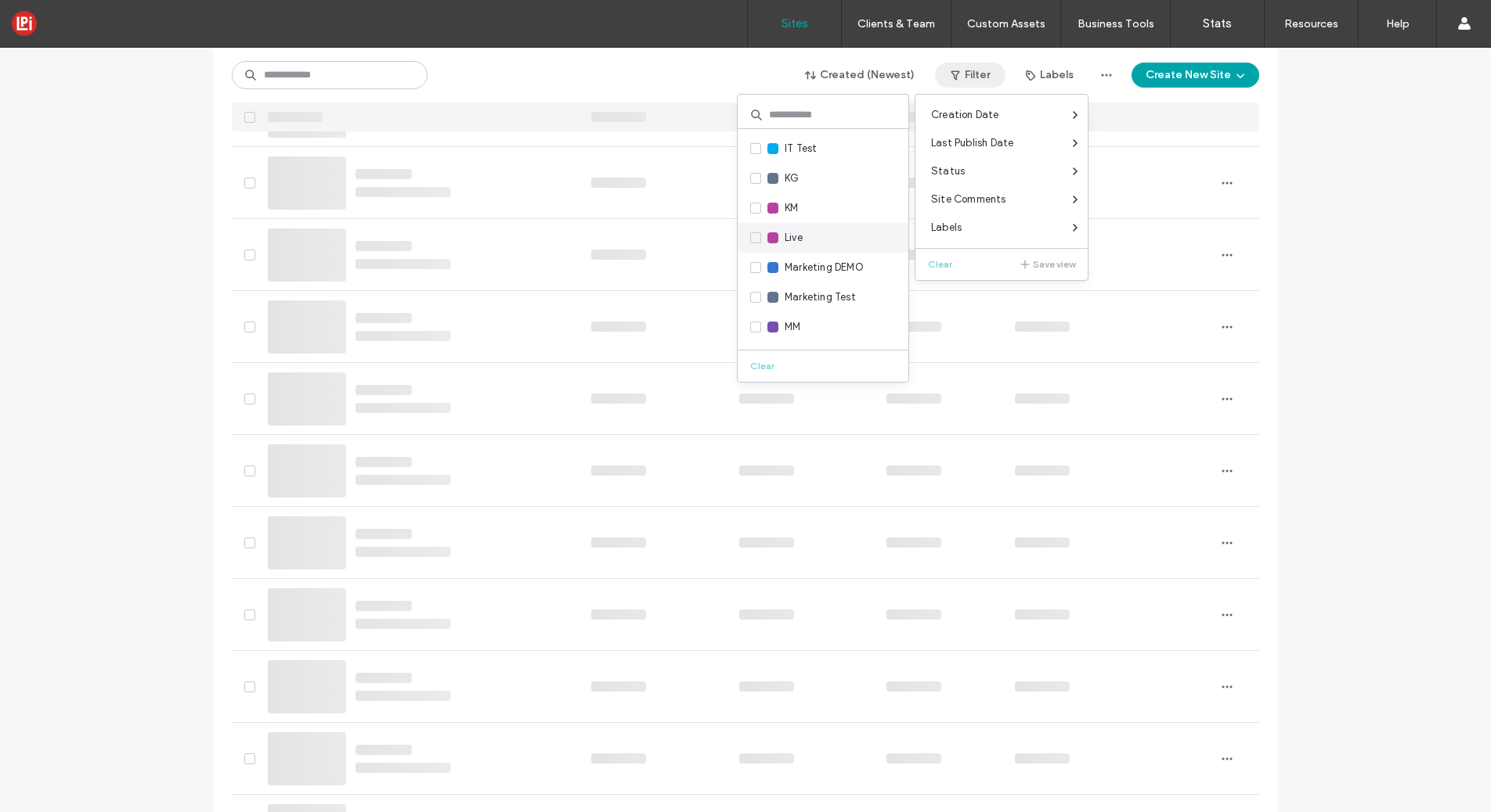
scroll to position [264, 0]
click at [754, 243] on label "Live" at bounding box center [776, 237] width 52 height 17
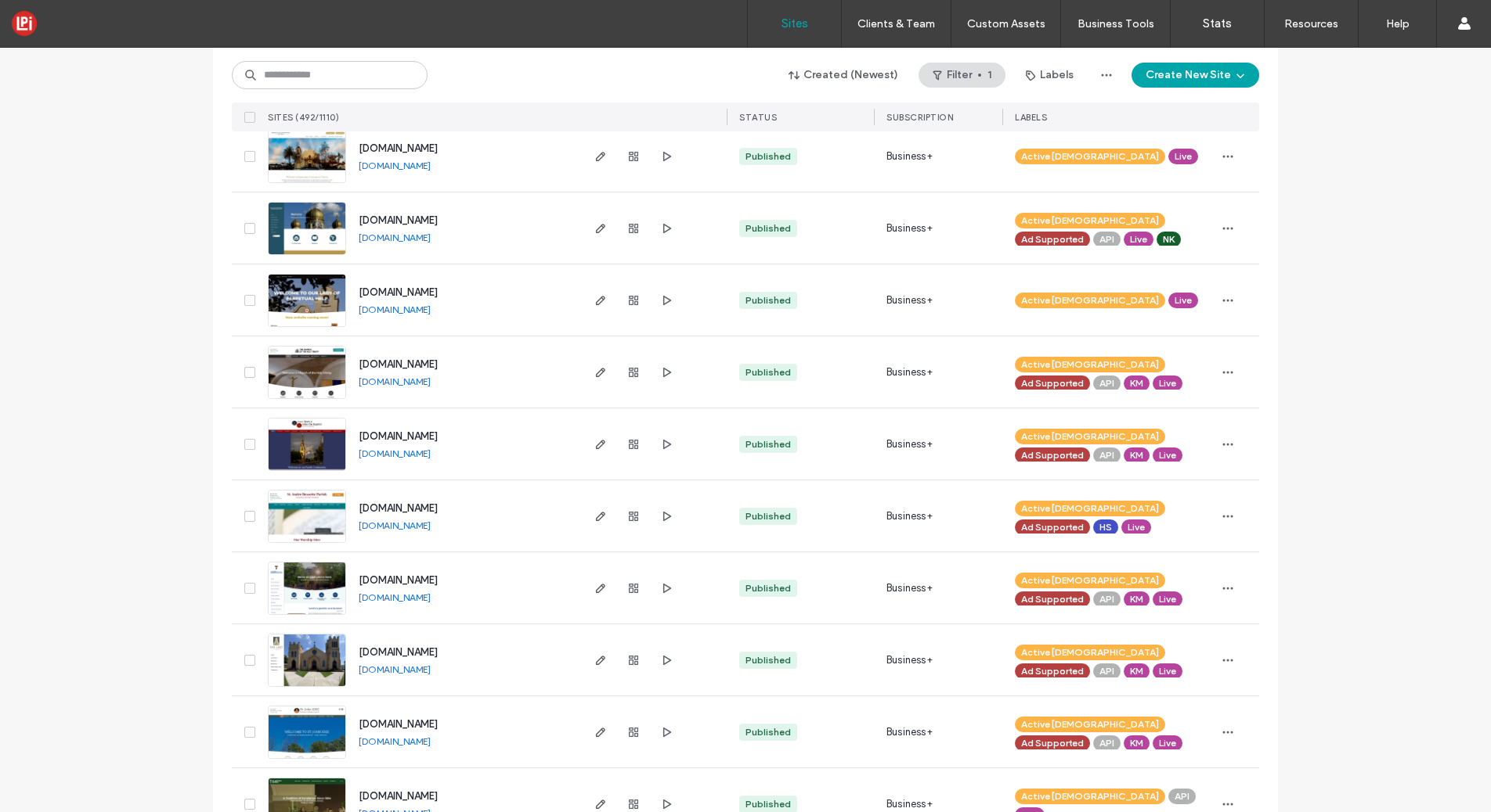
scroll to position [192, 0]
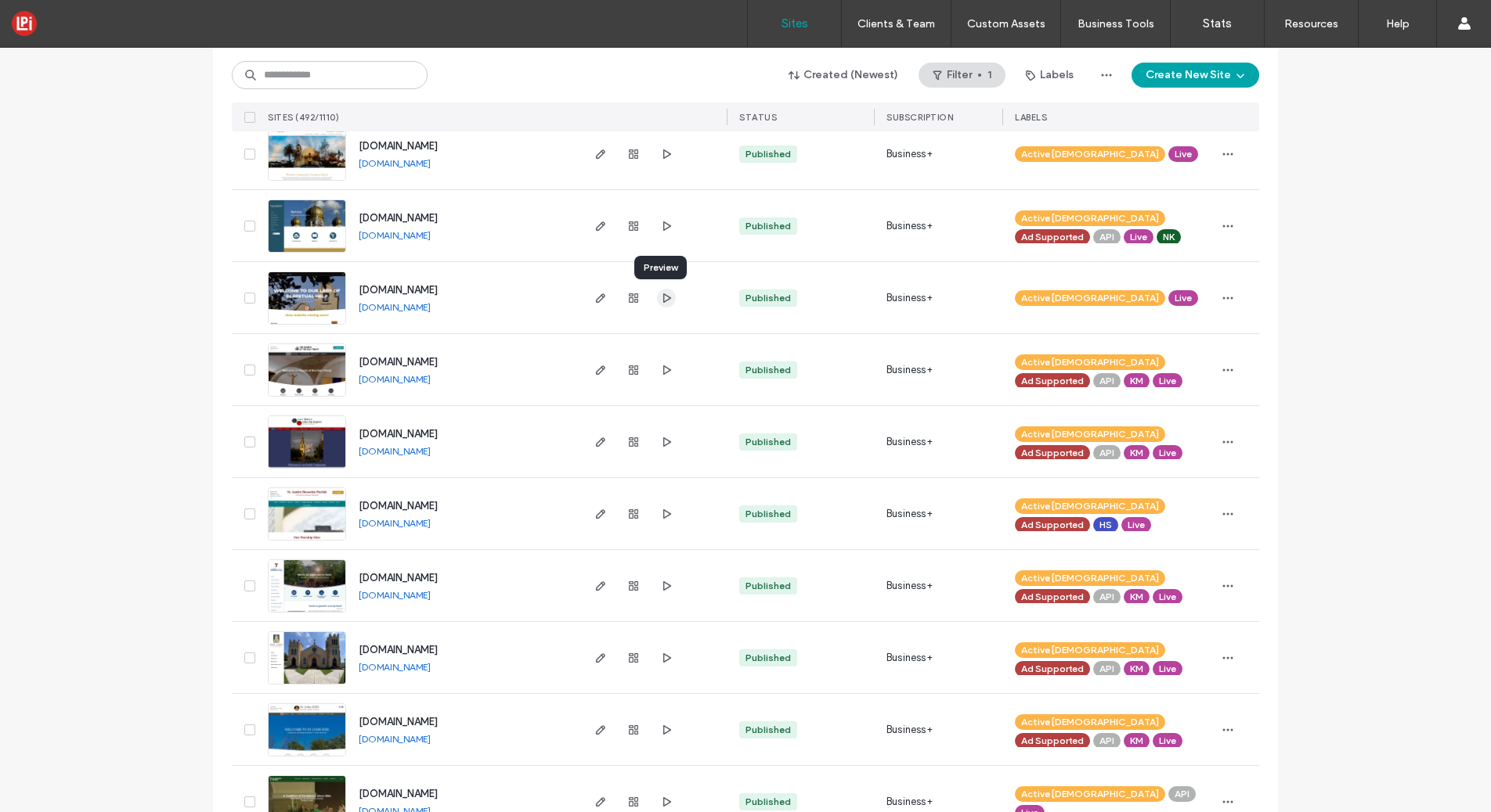
click at [664, 295] on use "button" at bounding box center [667, 297] width 8 height 9
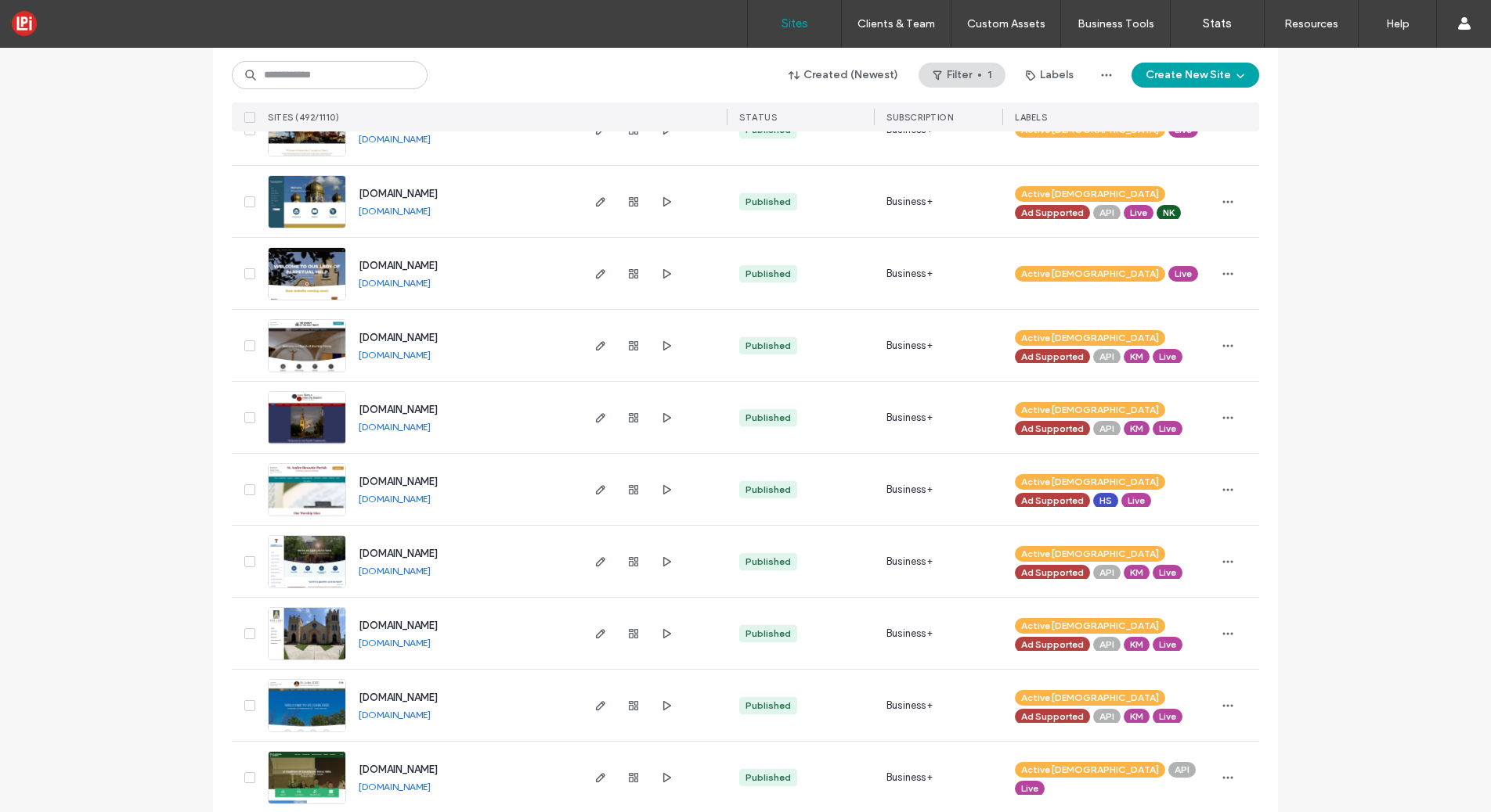
scroll to position [217, 0]
click at [662, 347] on icon "button" at bounding box center [666, 345] width 13 height 13
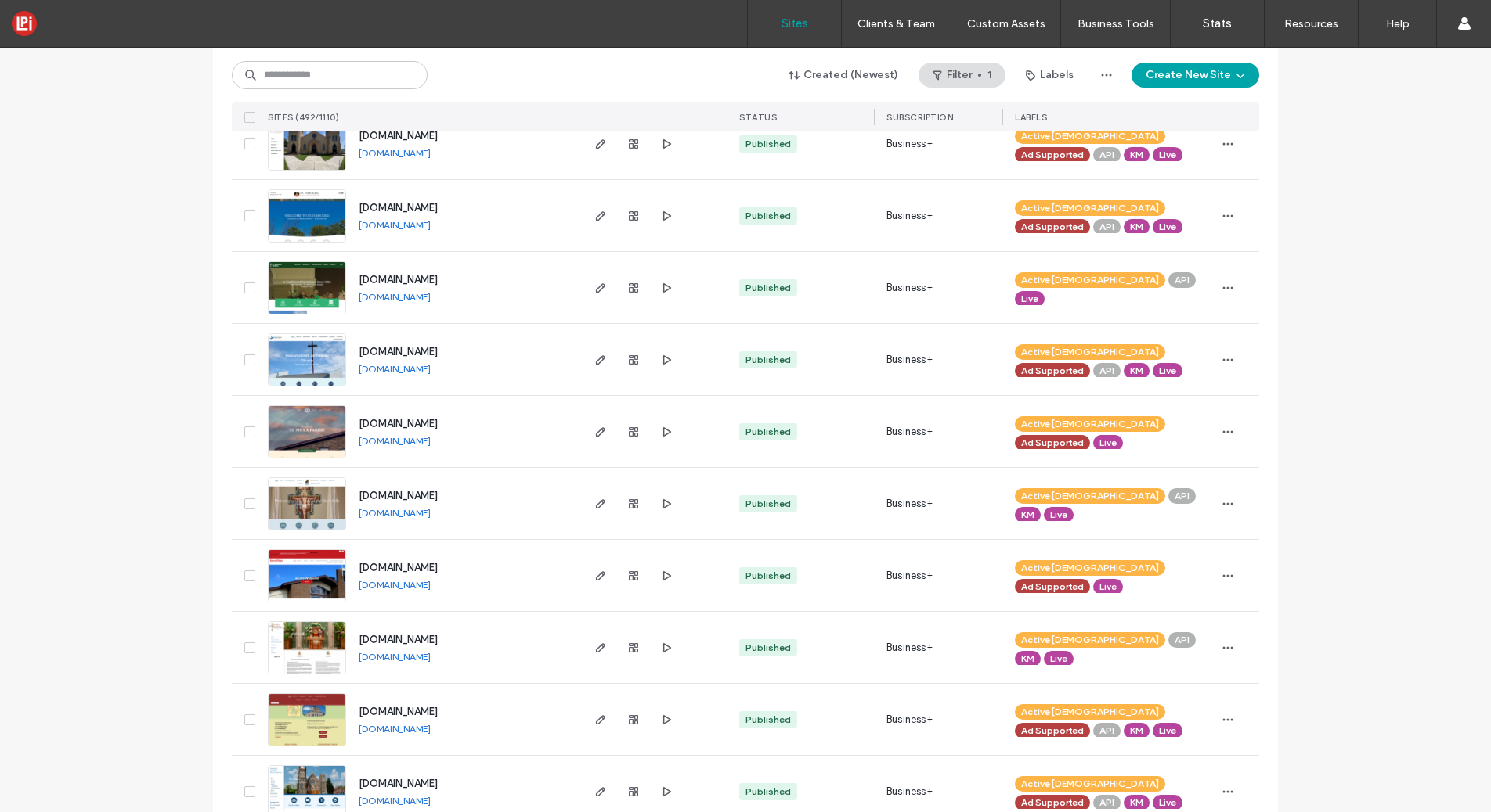
scroll to position [709, 0]
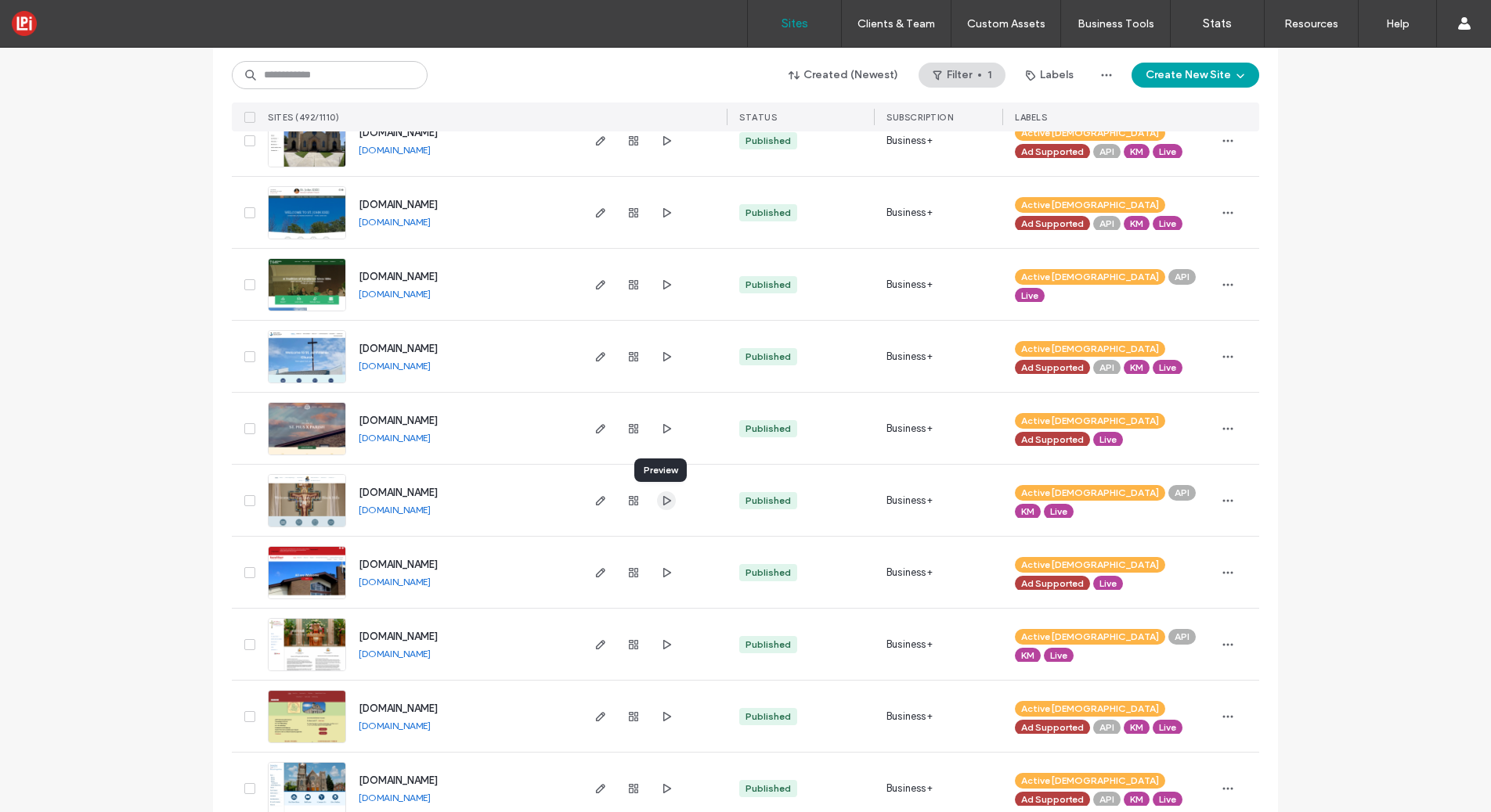
click at [660, 497] on icon "button" at bounding box center [666, 500] width 13 height 13
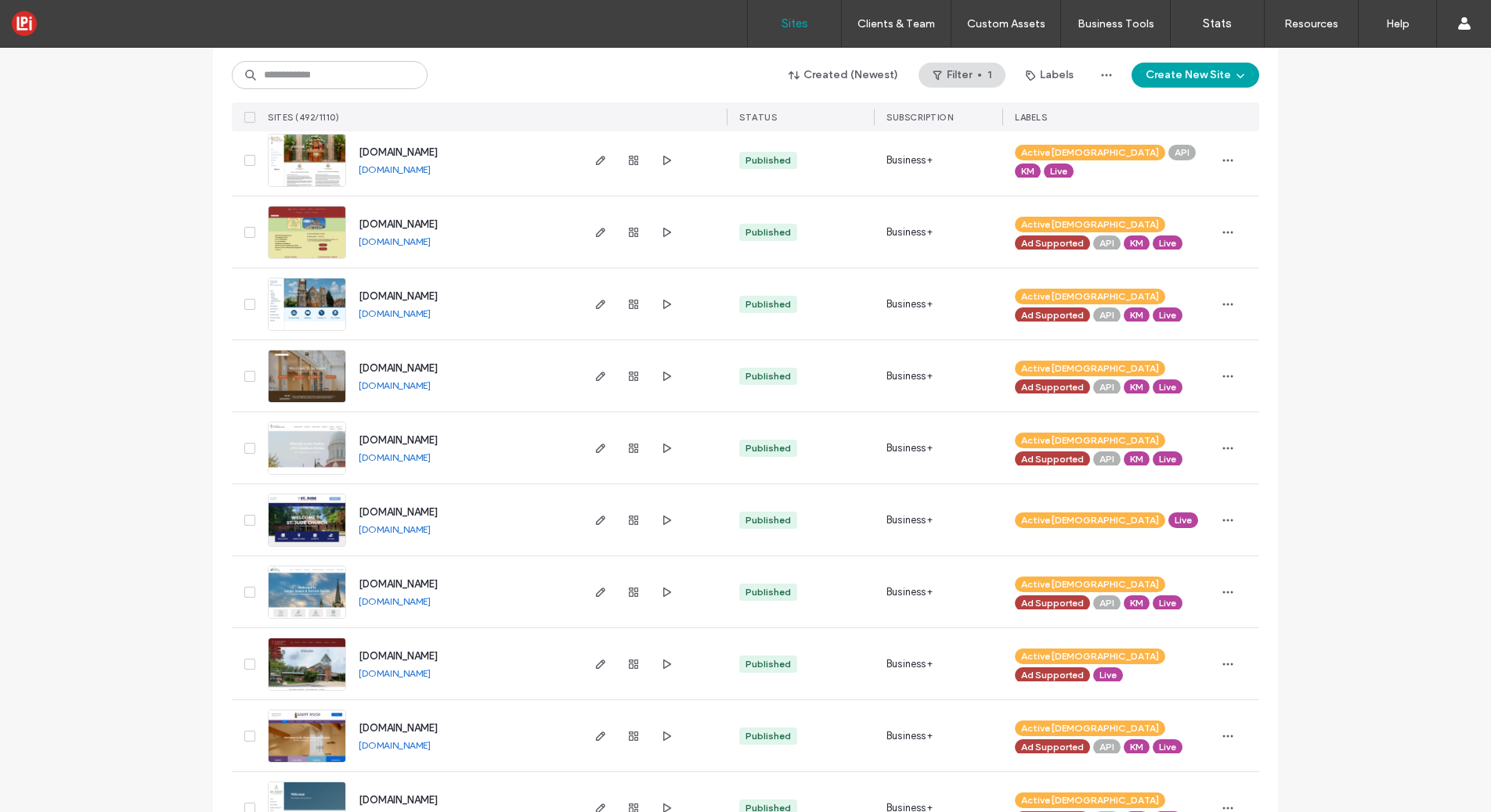
scroll to position [1195, 0]
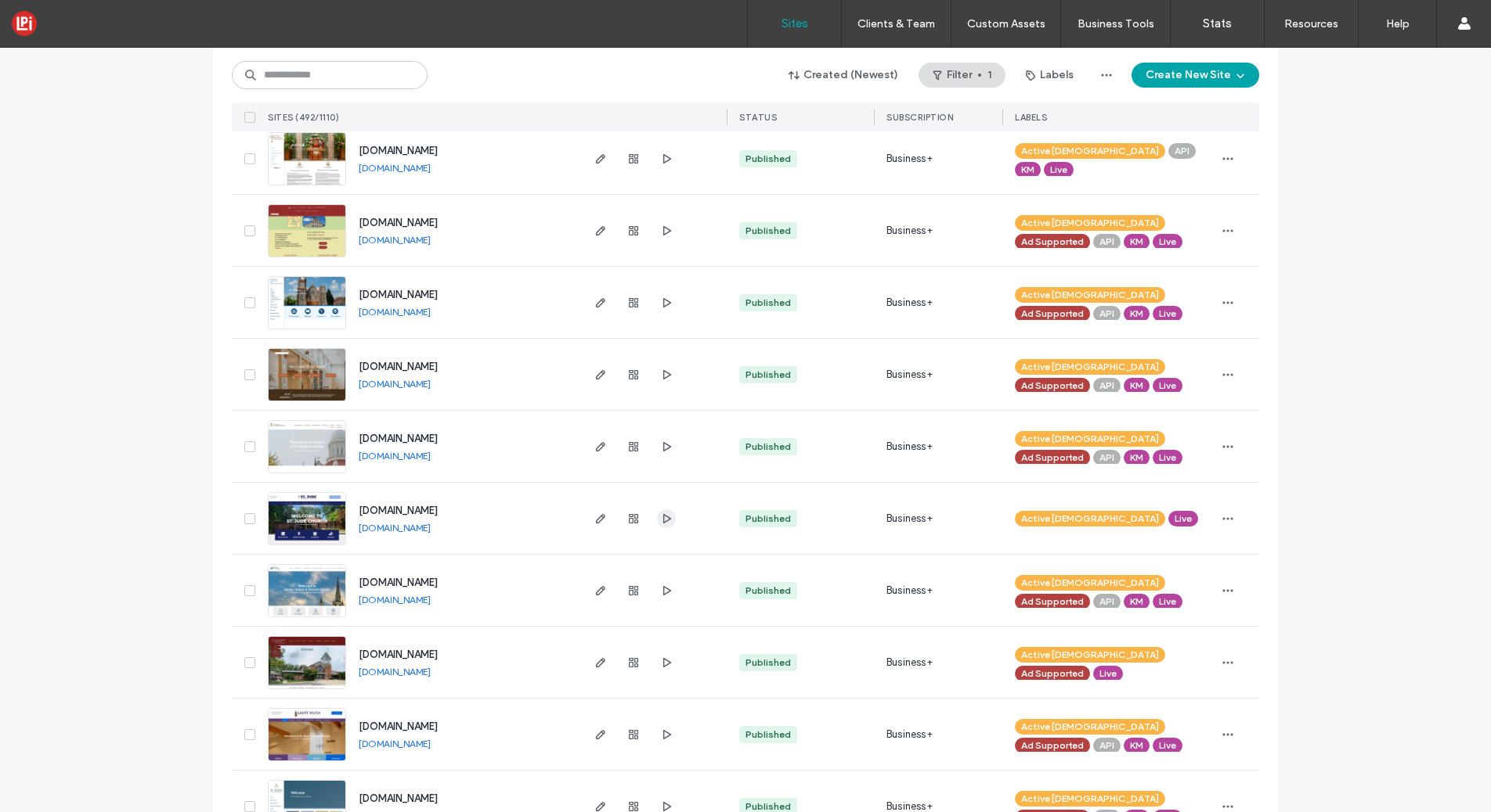
click at [664, 521] on use "button" at bounding box center [667, 518] width 8 height 9
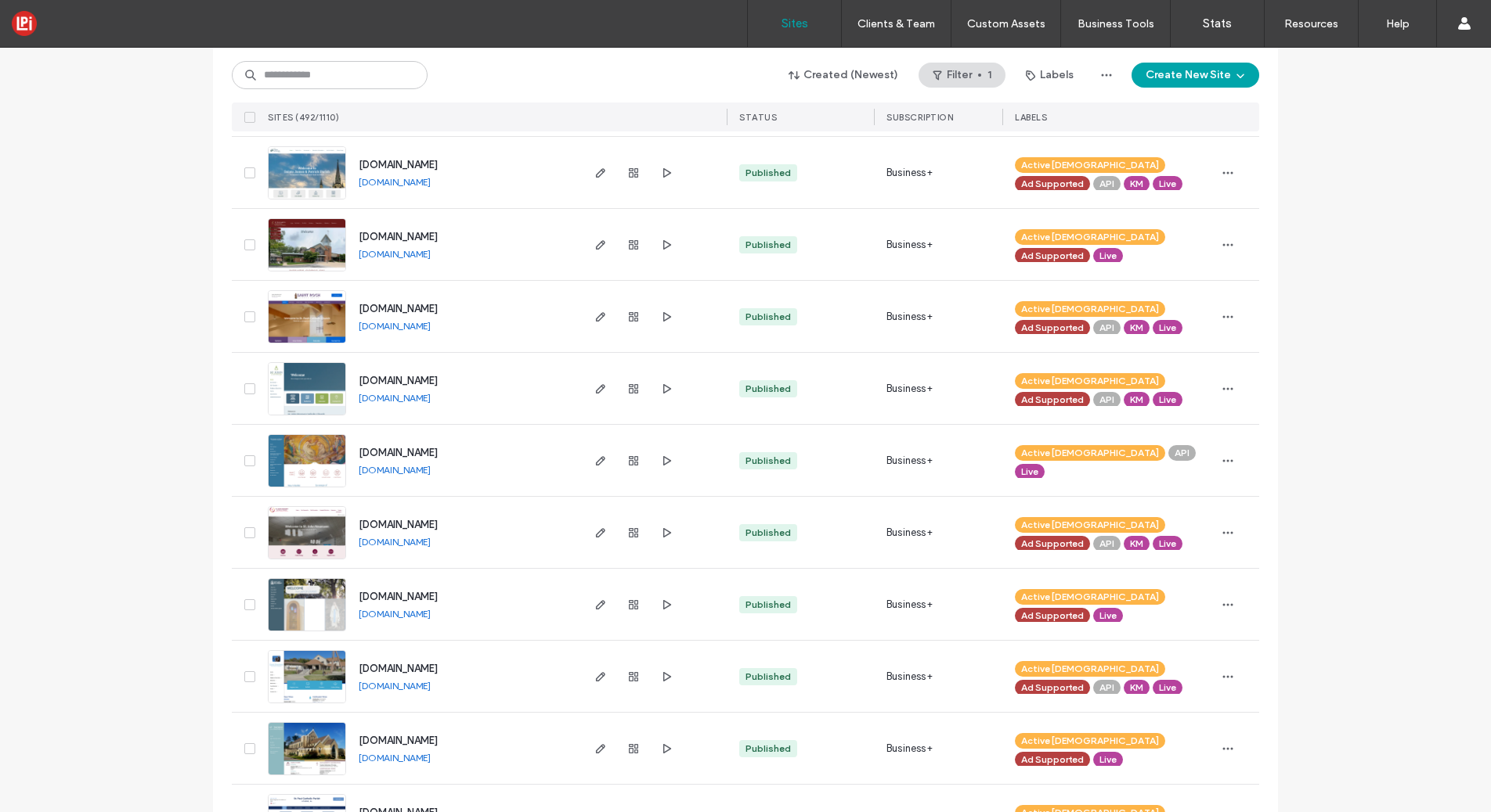
scroll to position [1614, 0]
click at [662, 462] on icon "button" at bounding box center [666, 460] width 13 height 13
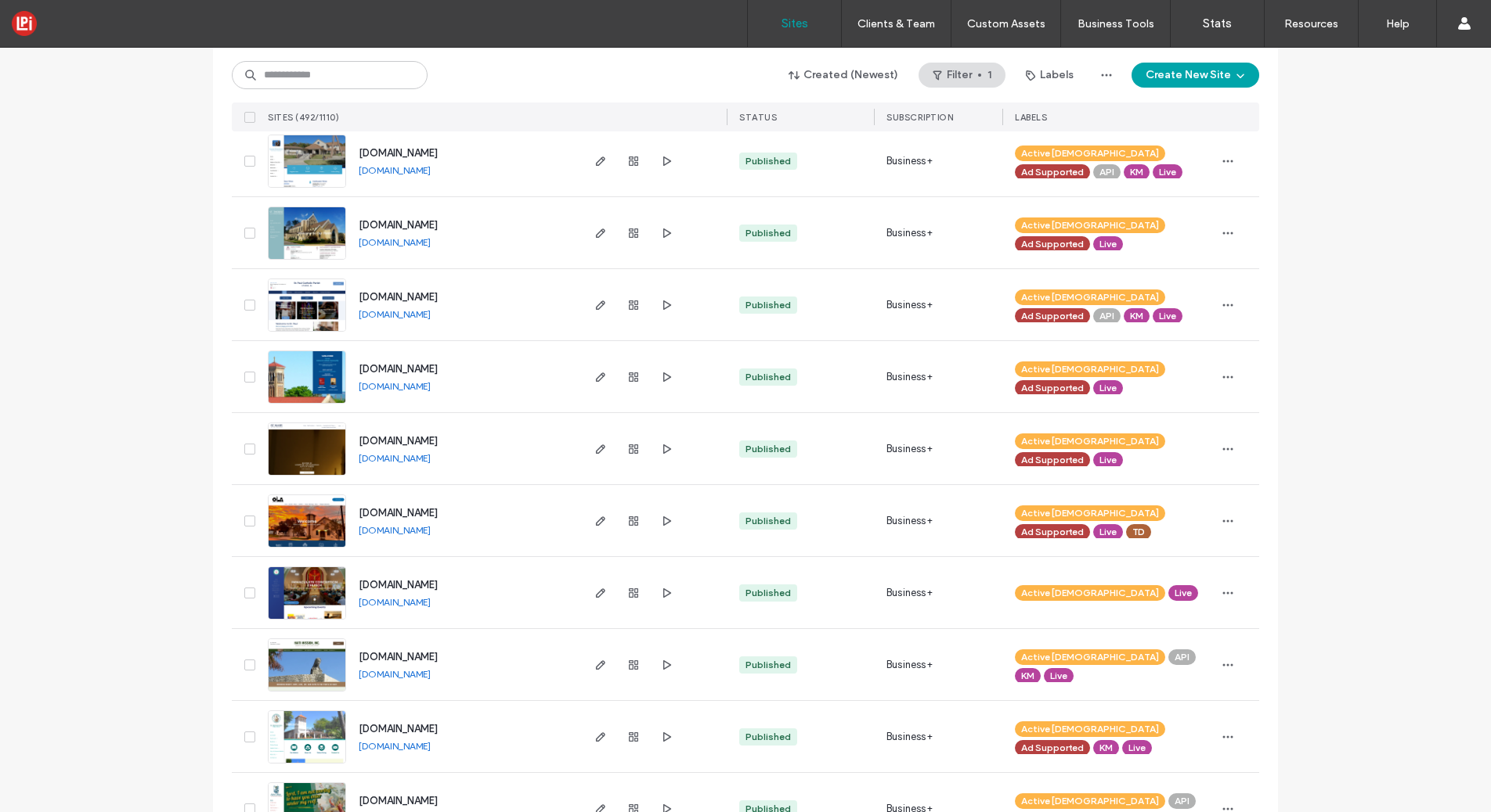
scroll to position [2143, 0]
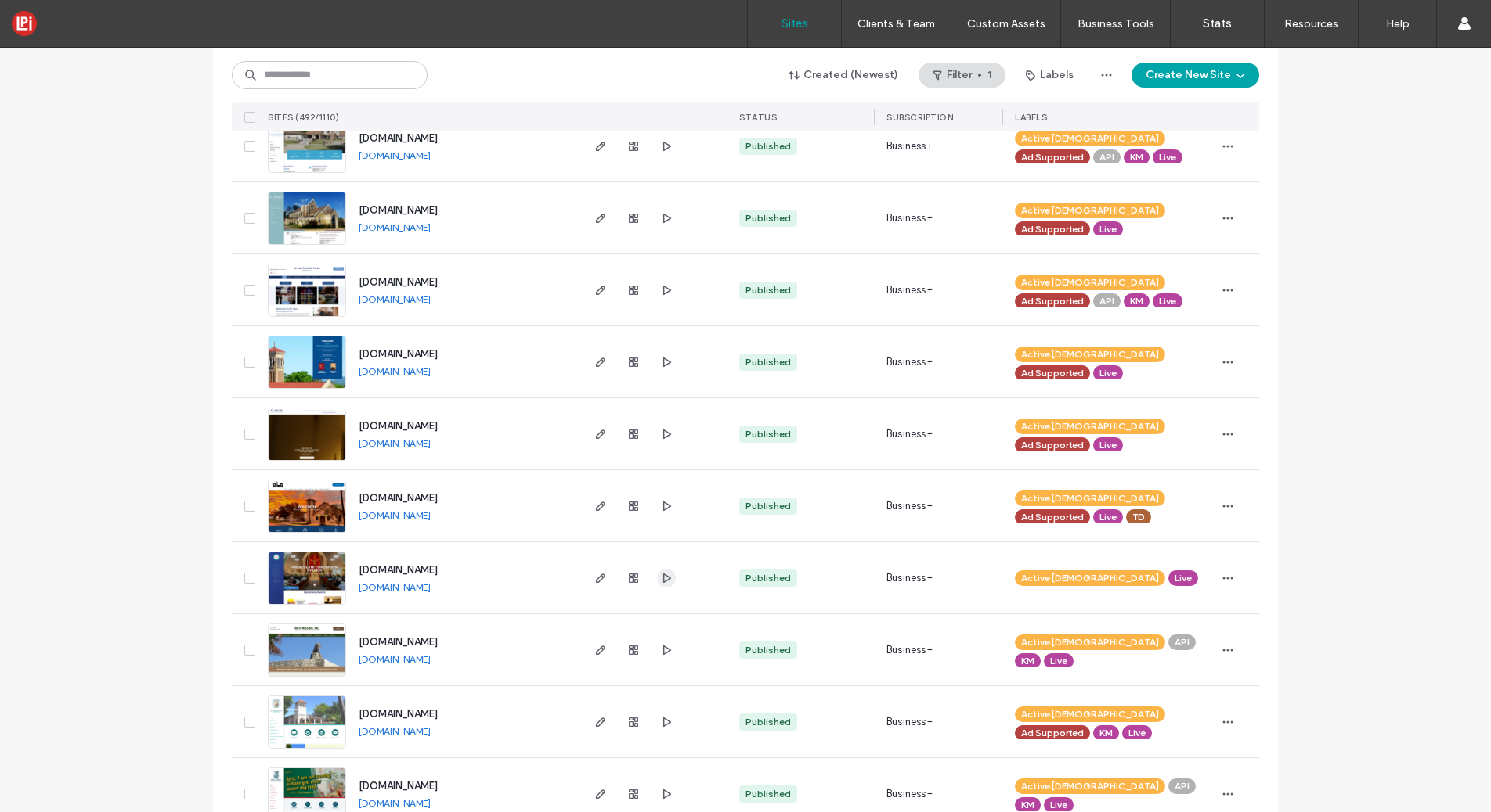
click at [664, 580] on use "button" at bounding box center [667, 577] width 8 height 9
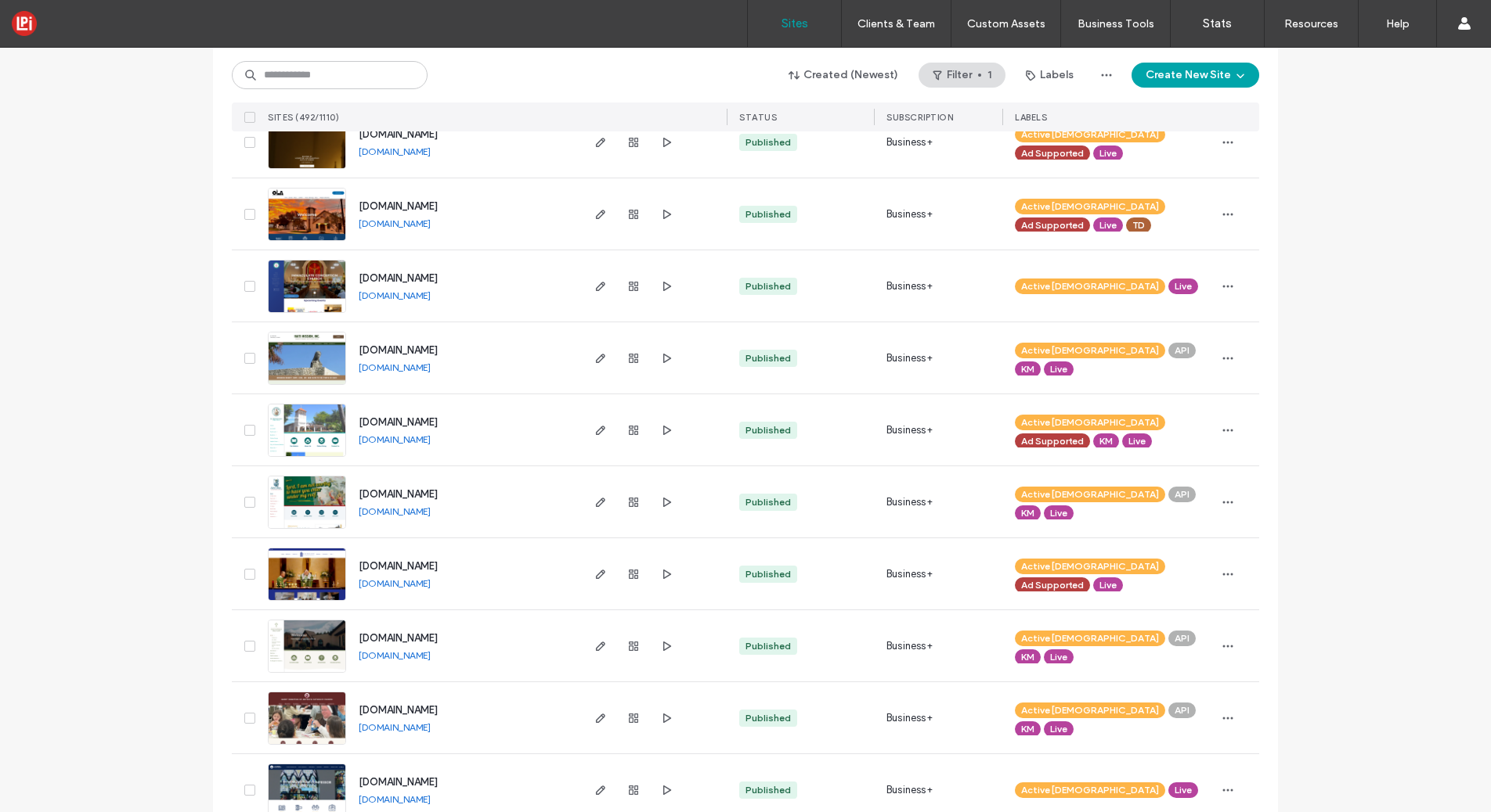
scroll to position [2436, 0]
click at [664, 502] on use "button" at bounding box center [667, 500] width 8 height 9
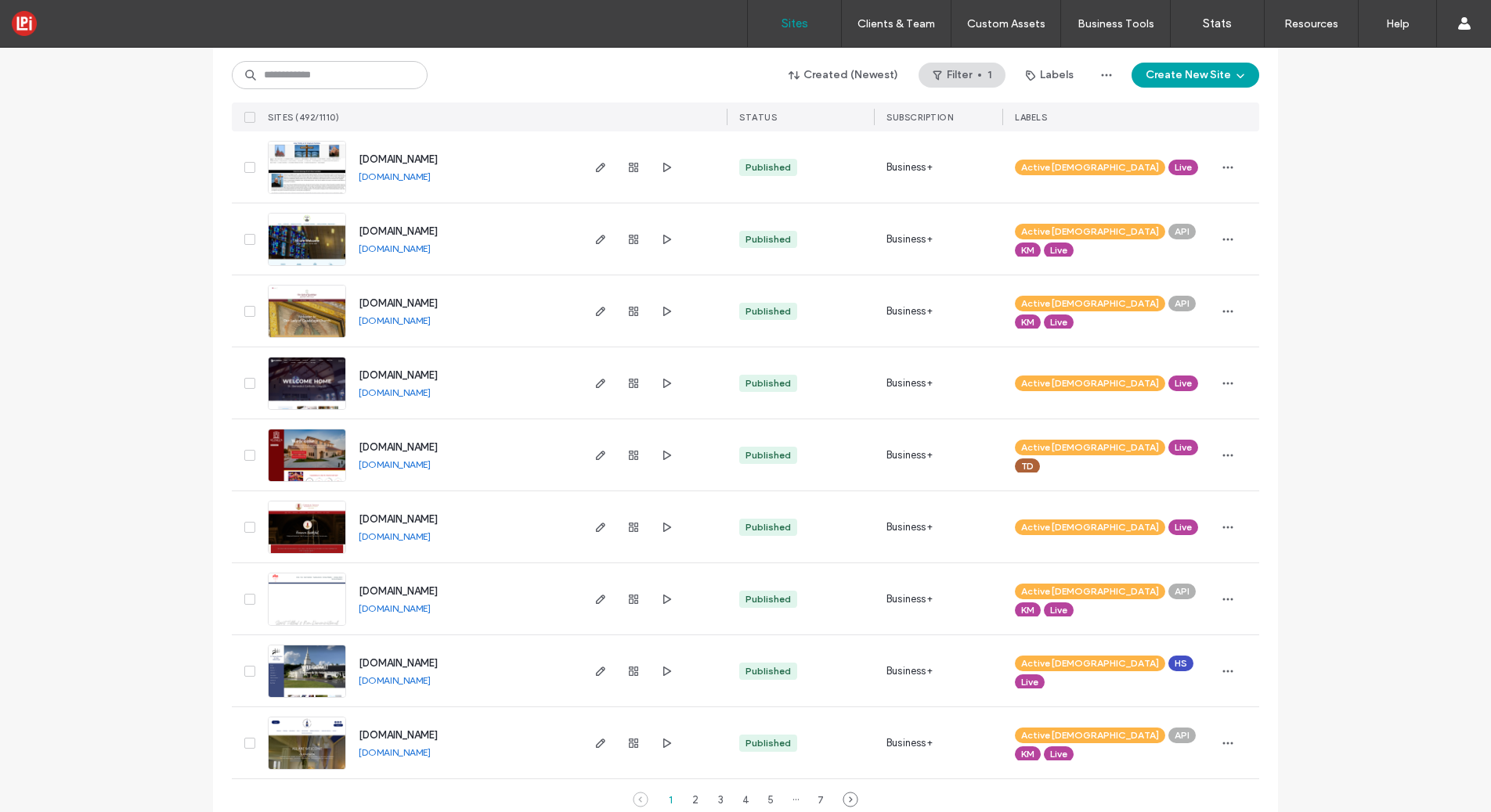
scroll to position [4881, 0]
